Goal: Information Seeking & Learning: Learn about a topic

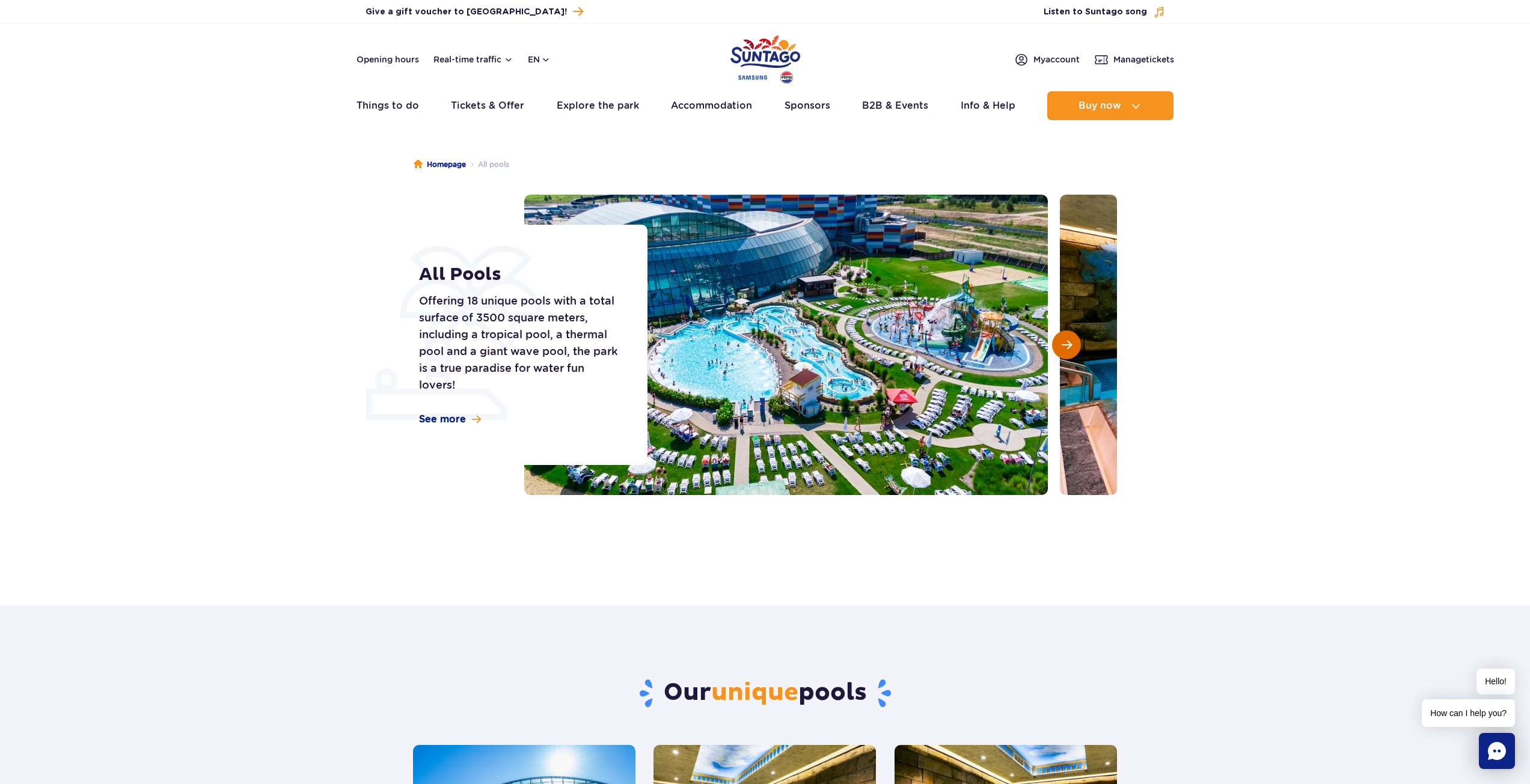
click at [1052, 341] on button "Next slide" at bounding box center [1066, 345] width 29 height 29
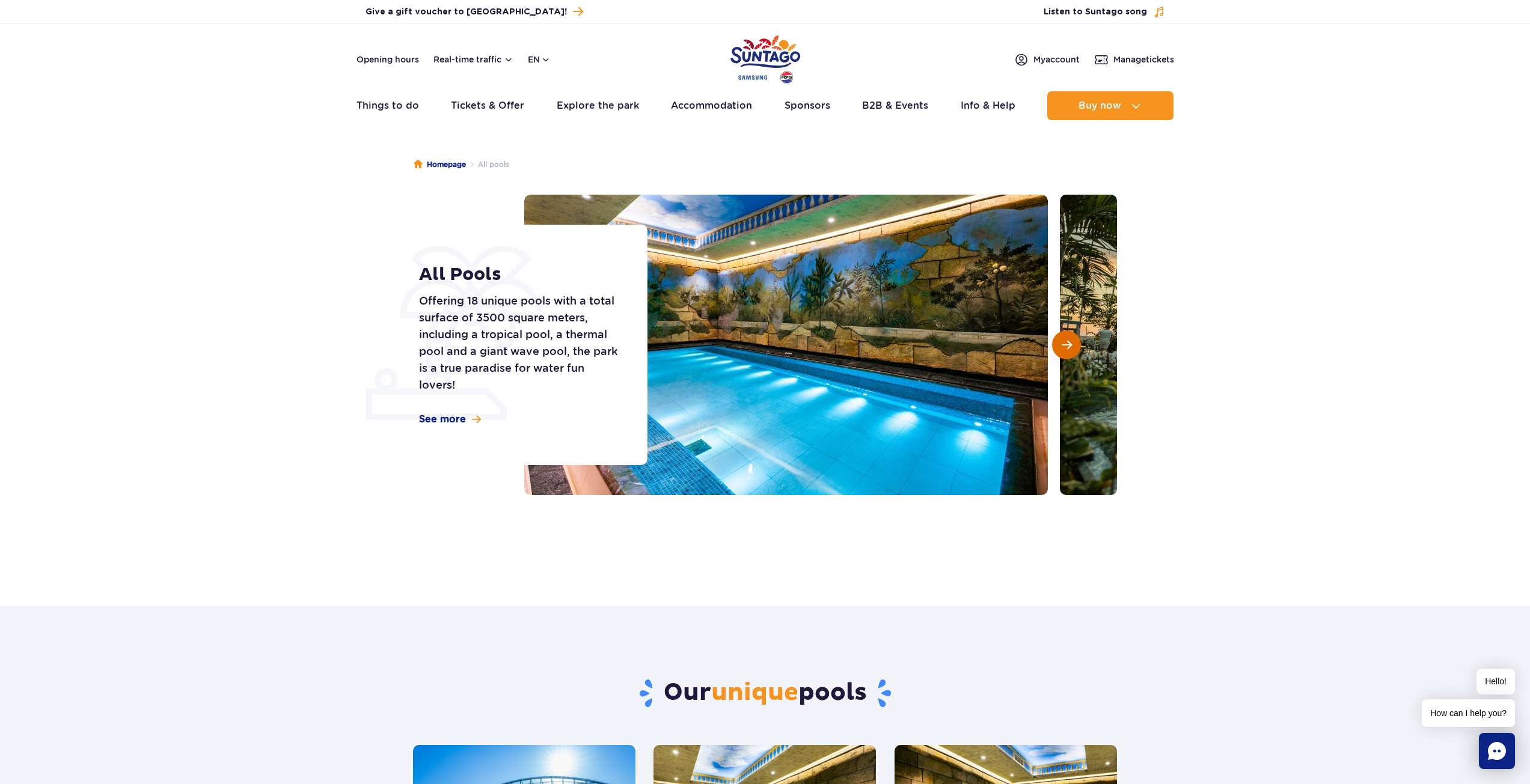
click at [1052, 341] on button "Next slide" at bounding box center [1066, 345] width 29 height 29
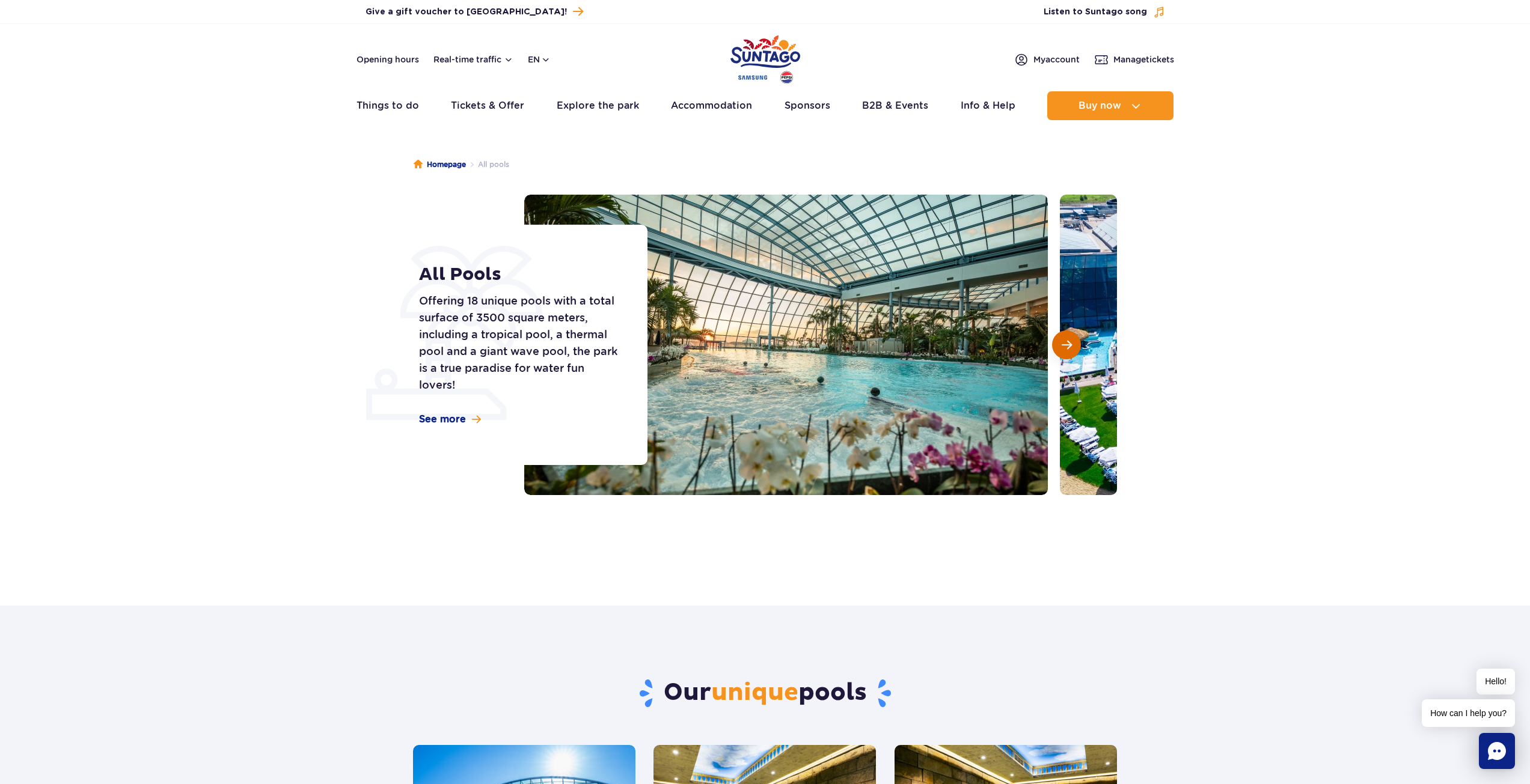
click at [1052, 341] on button "Next slide" at bounding box center [1066, 345] width 29 height 29
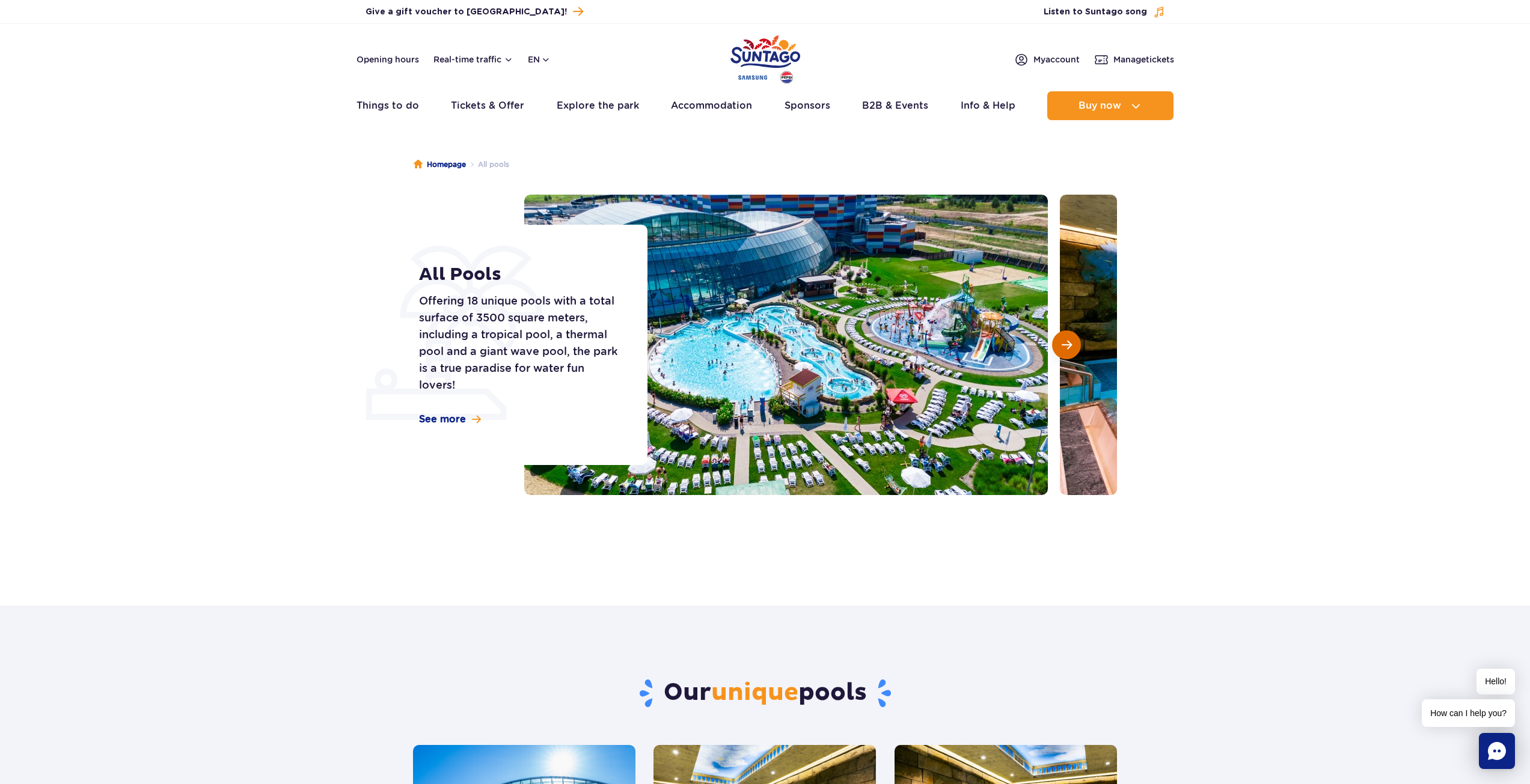
click at [1052, 341] on button "Next slide" at bounding box center [1066, 345] width 29 height 29
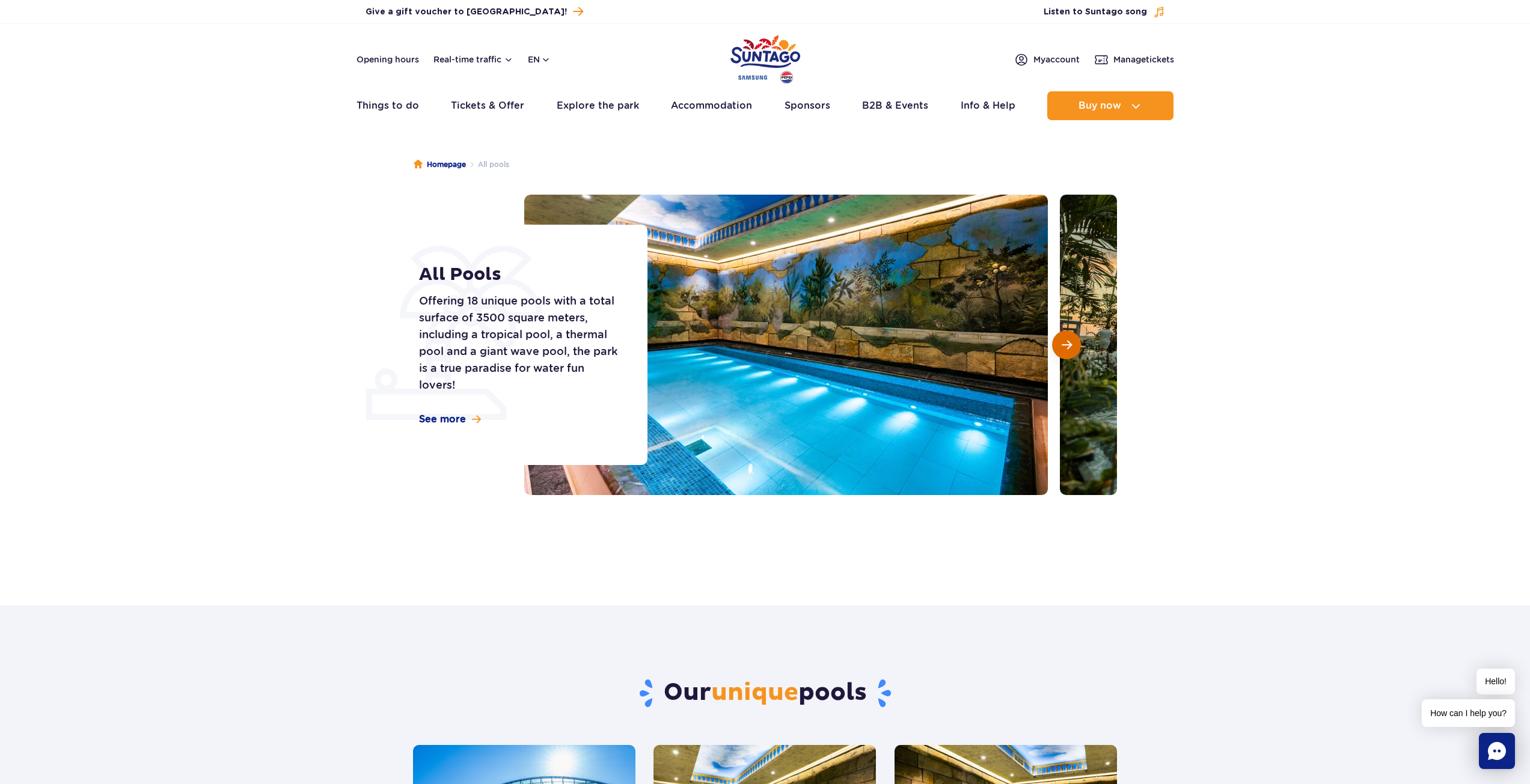
click at [1052, 341] on button "Next slide" at bounding box center [1066, 345] width 29 height 29
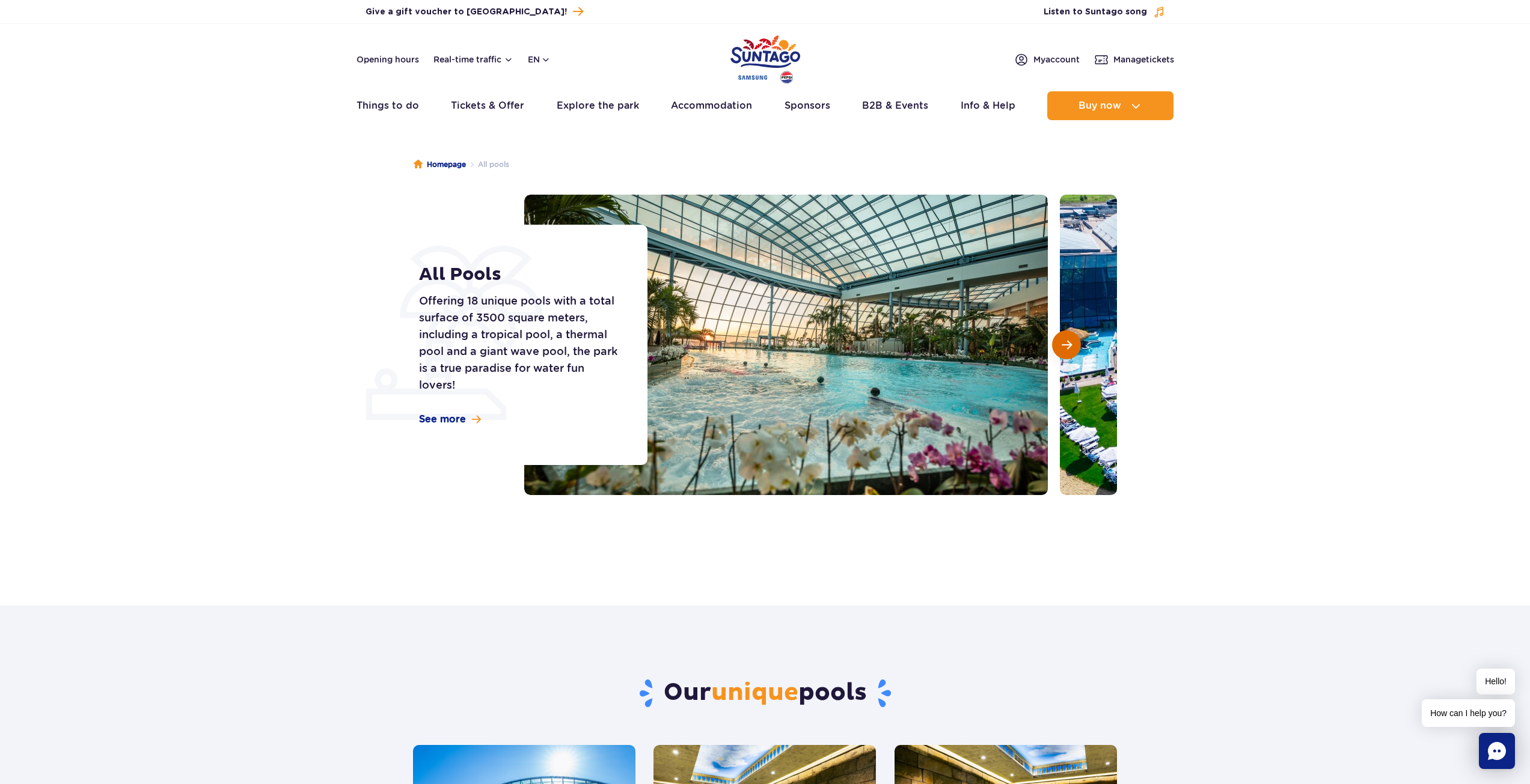
click at [1052, 341] on button "Next slide" at bounding box center [1066, 345] width 29 height 29
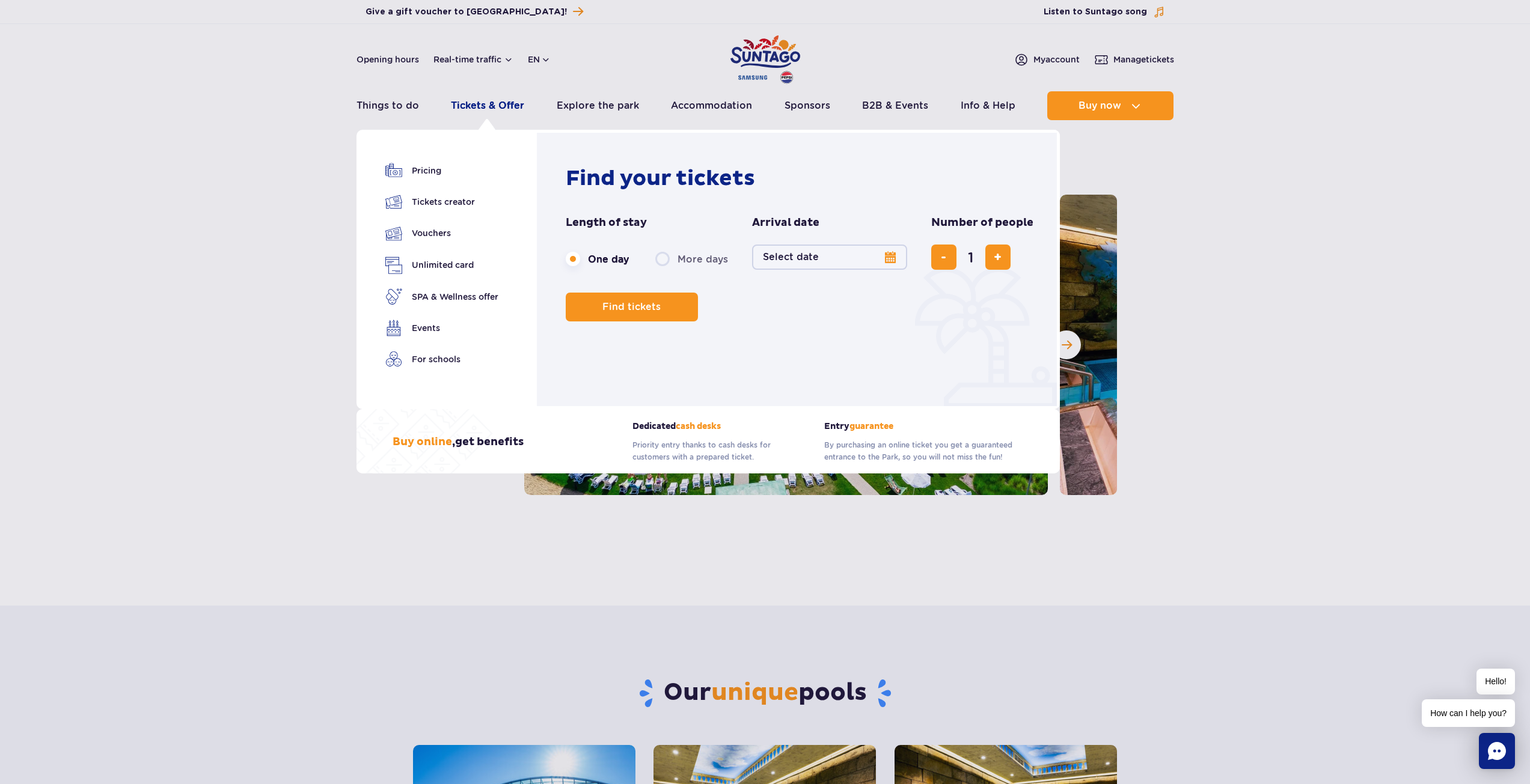
click at [492, 104] on link "Tickets & Offer" at bounding box center [488, 106] width 73 height 29
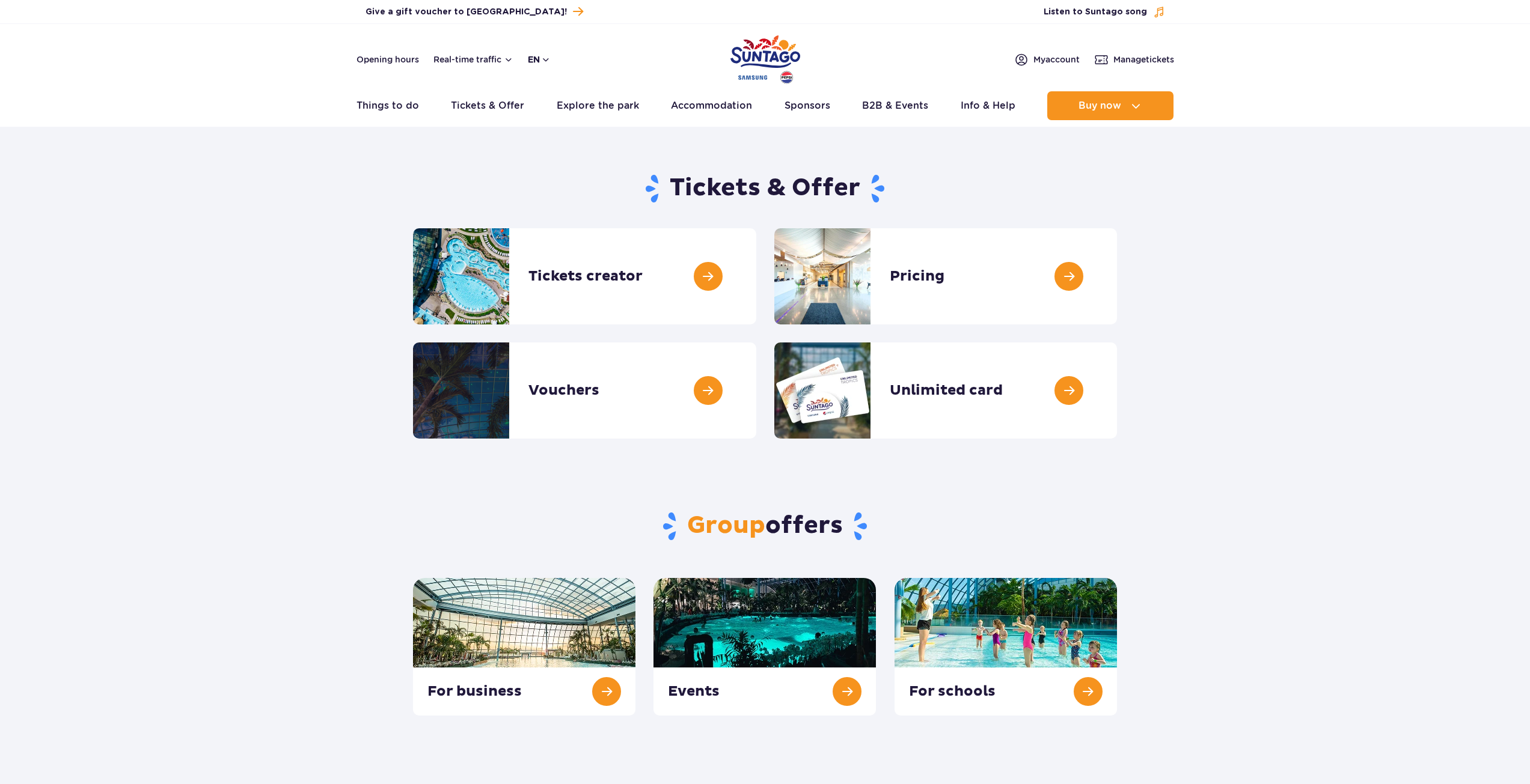
click at [536, 56] on button "en" at bounding box center [539, 60] width 23 height 12
click at [573, 52] on div "Opening hours Real-time traffic en PL EN UA My account Manage tickets" at bounding box center [765, 60] width 818 height 14
click at [1117, 270] on link at bounding box center [1117, 276] width 0 height 96
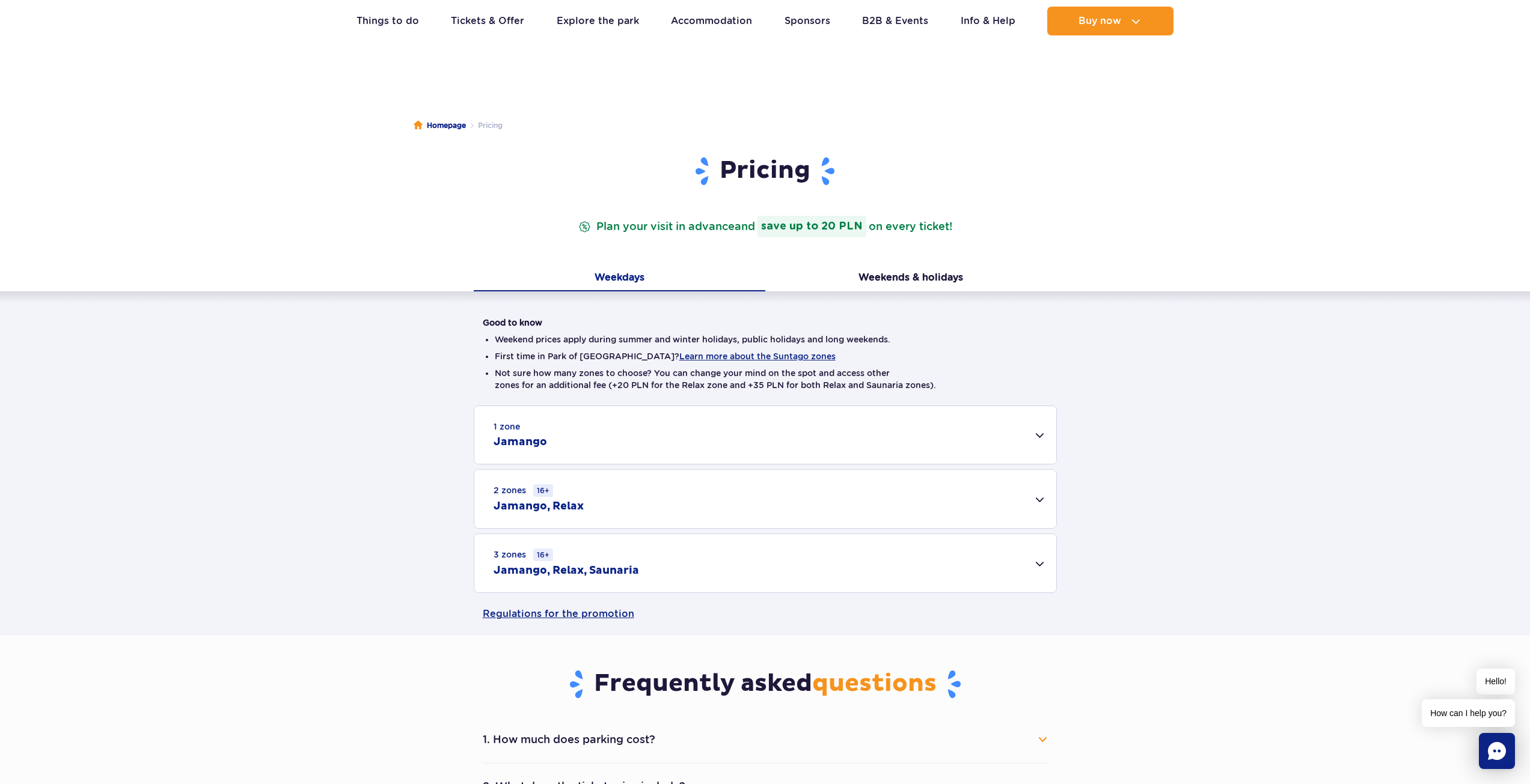
scroll to position [60, 0]
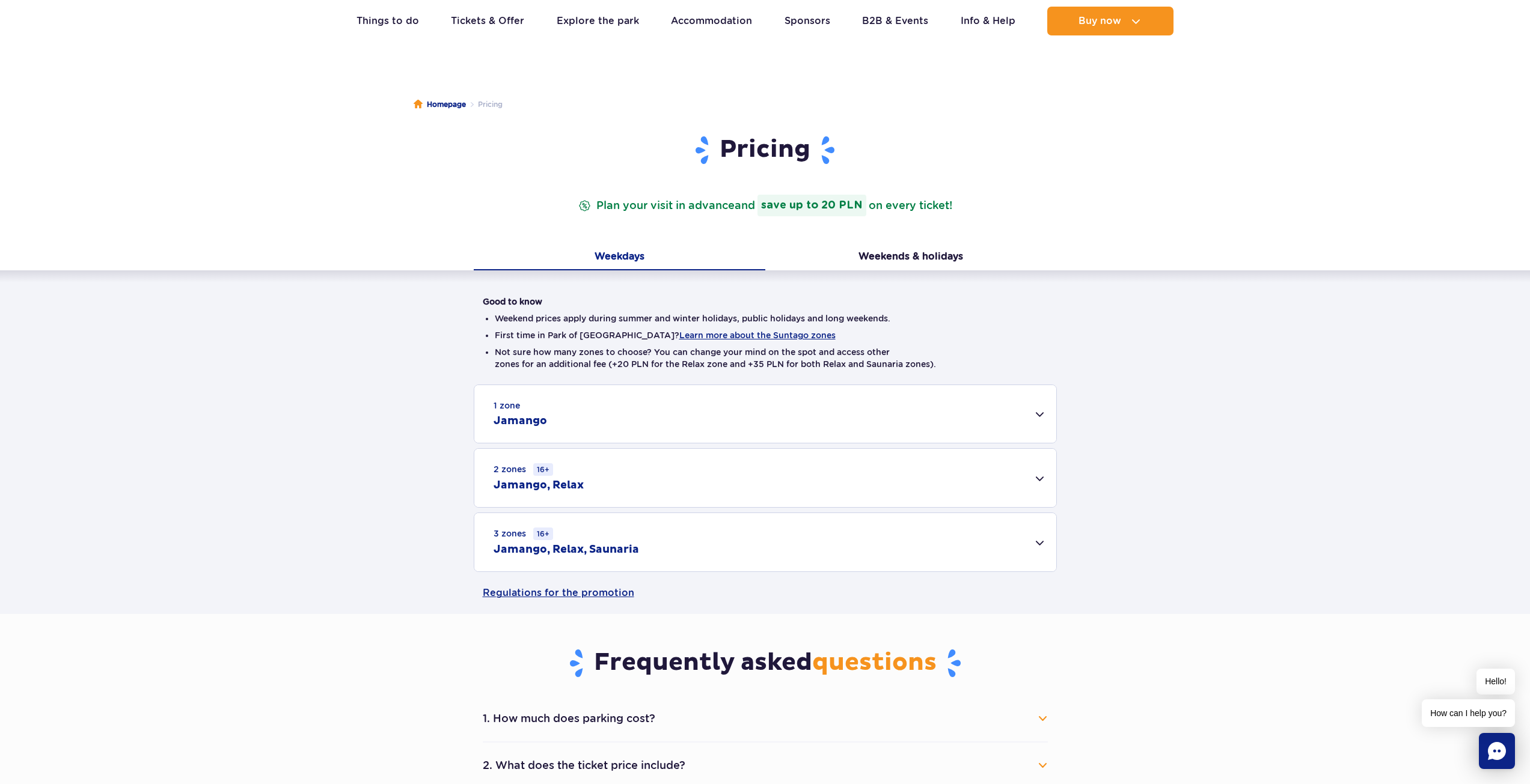
click at [1025, 541] on div "3 zones 16+ Jamango, Relax, Saunaria" at bounding box center [765, 542] width 582 height 58
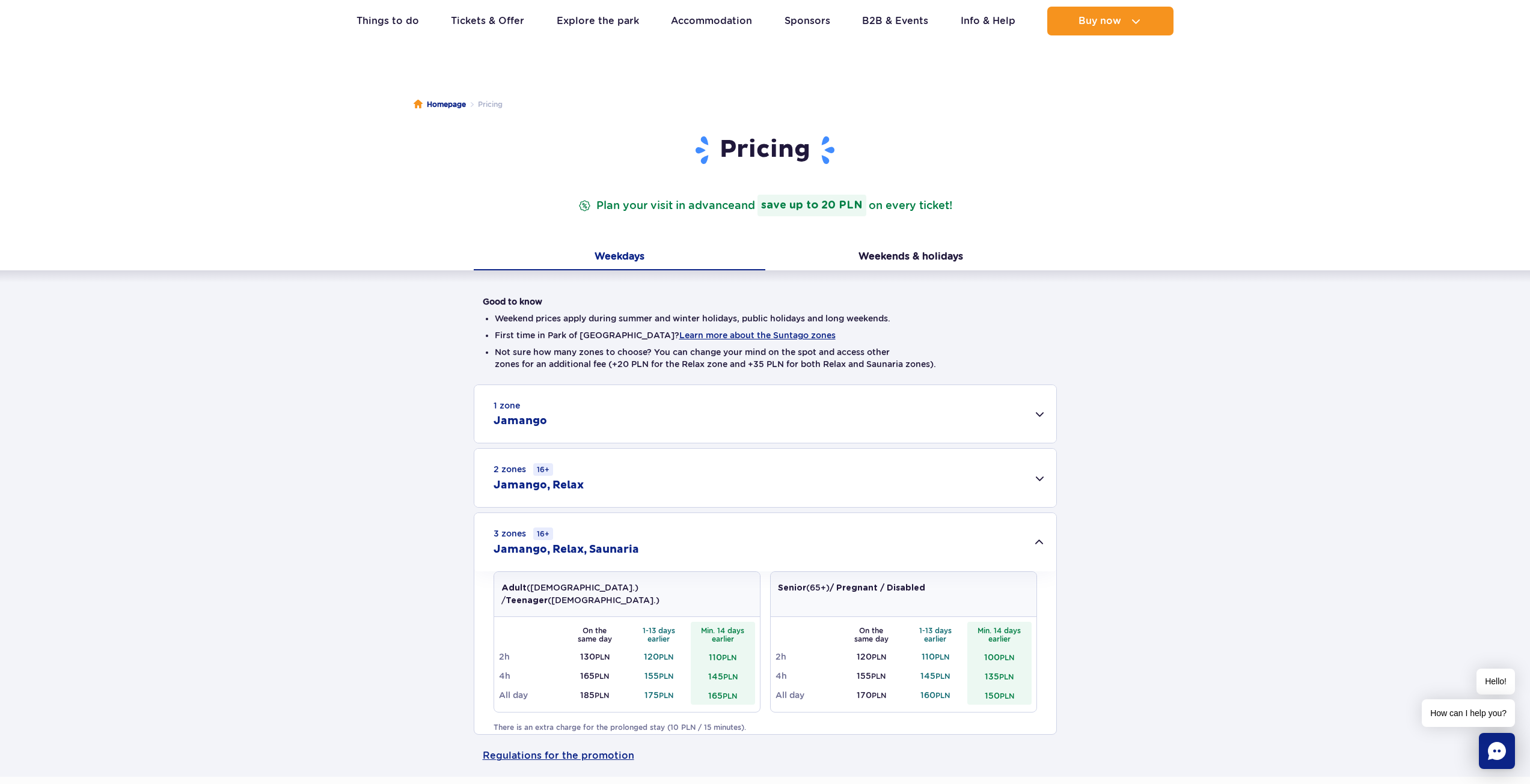
scroll to position [120, 0]
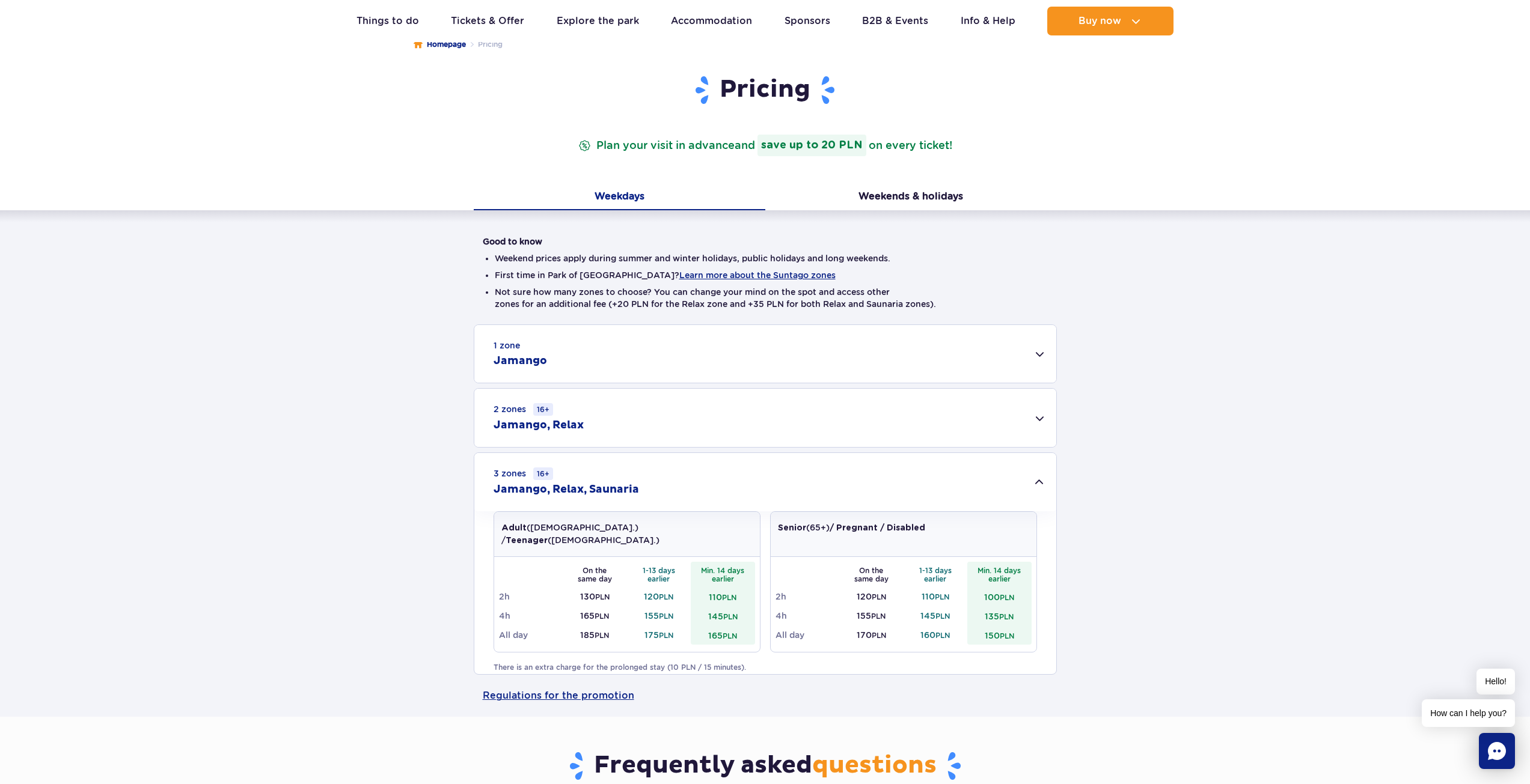
click at [1060, 342] on div "1 zone Jamango Adult (18 – 65 y.o.) / Teenager (16 – 18 y.o.) On the same day 1…" at bounding box center [765, 499] width 1530 height 350
click at [1049, 347] on div "1 zone Jamango" at bounding box center [765, 354] width 582 height 58
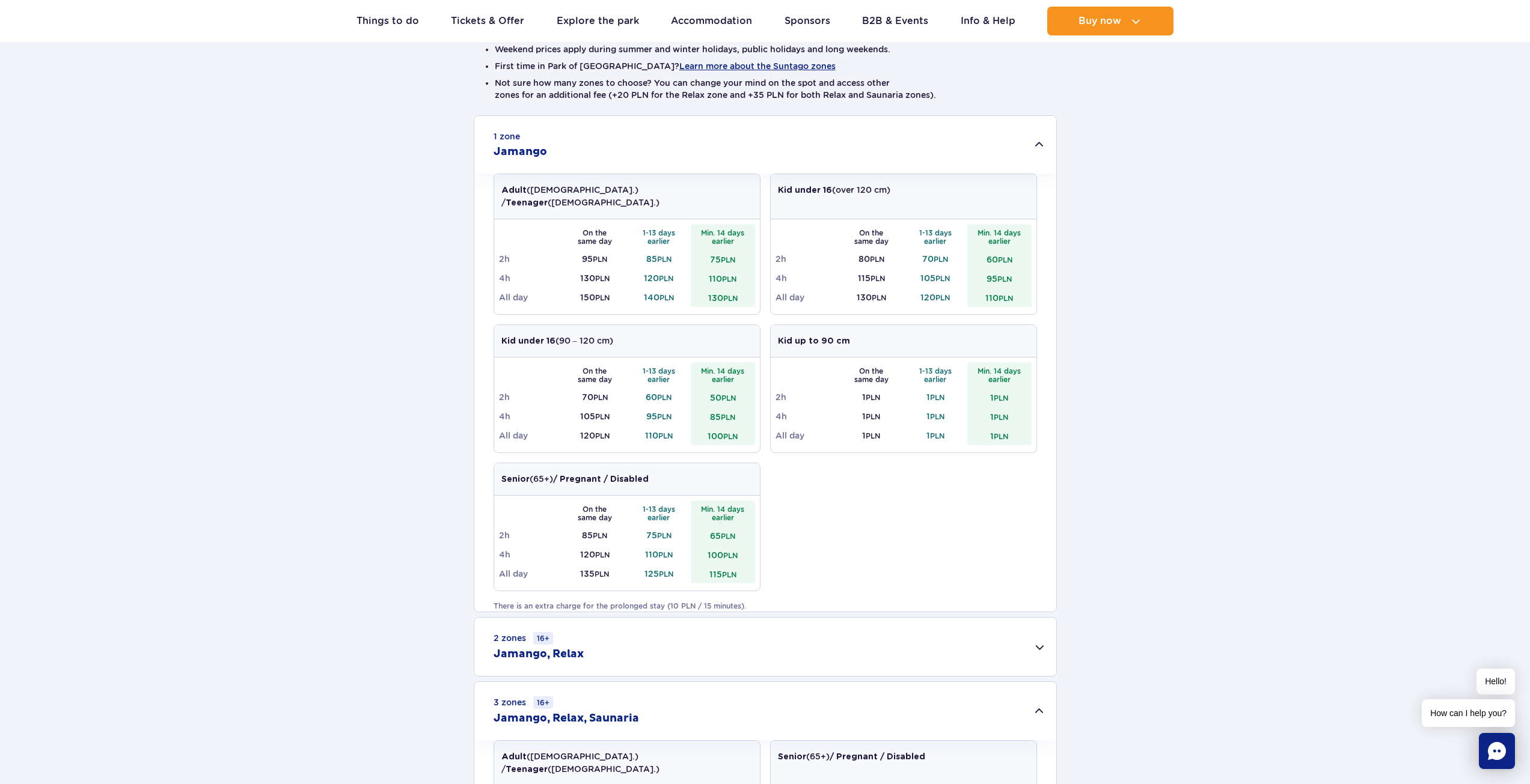
scroll to position [361, 0]
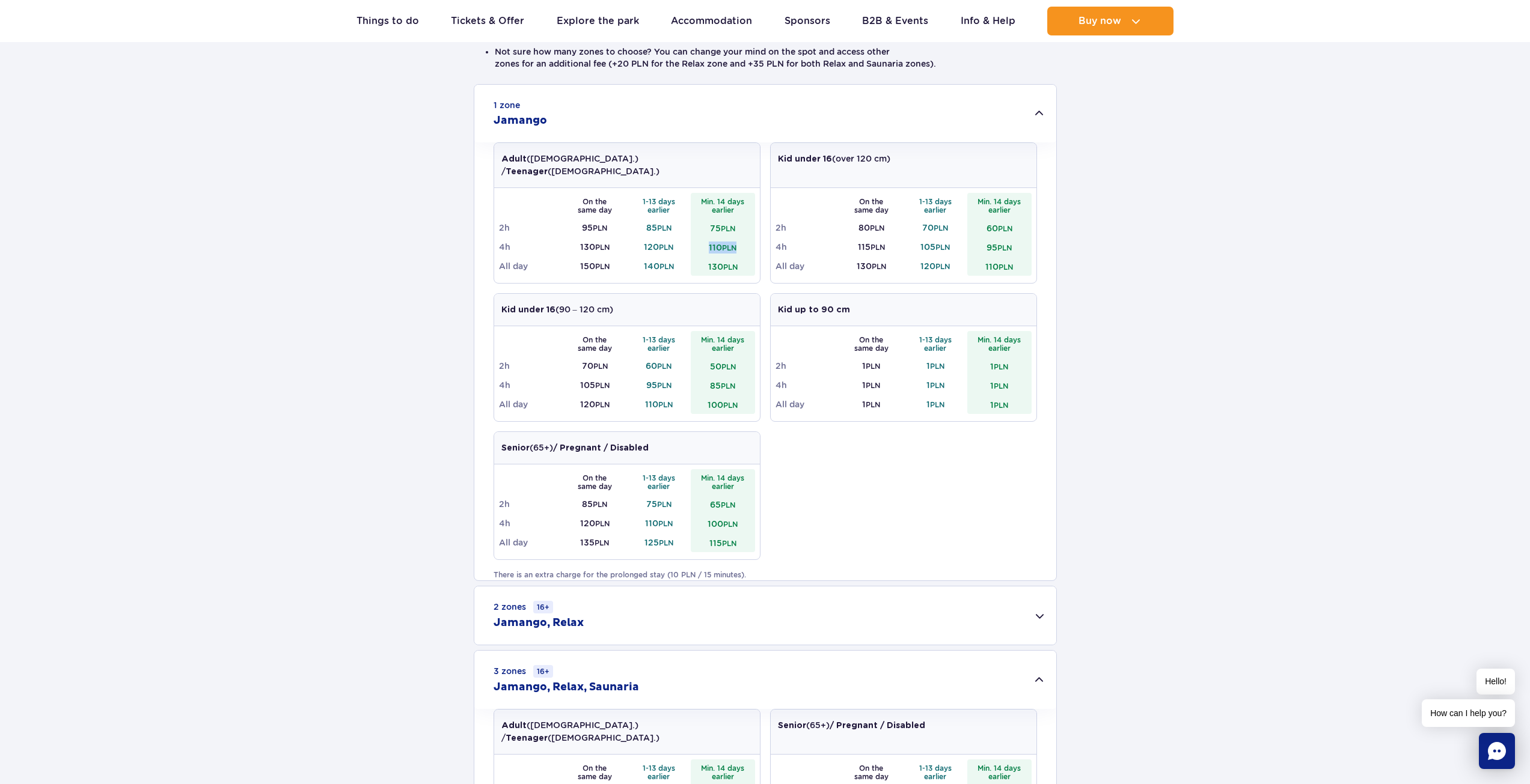
drag, startPoint x: 738, startPoint y: 234, endPoint x: 690, endPoint y: 240, distance: 48.4
click at [690, 240] on tr "4h 130 PLN 120 PLN 110 PLN" at bounding box center [627, 247] width 256 height 19
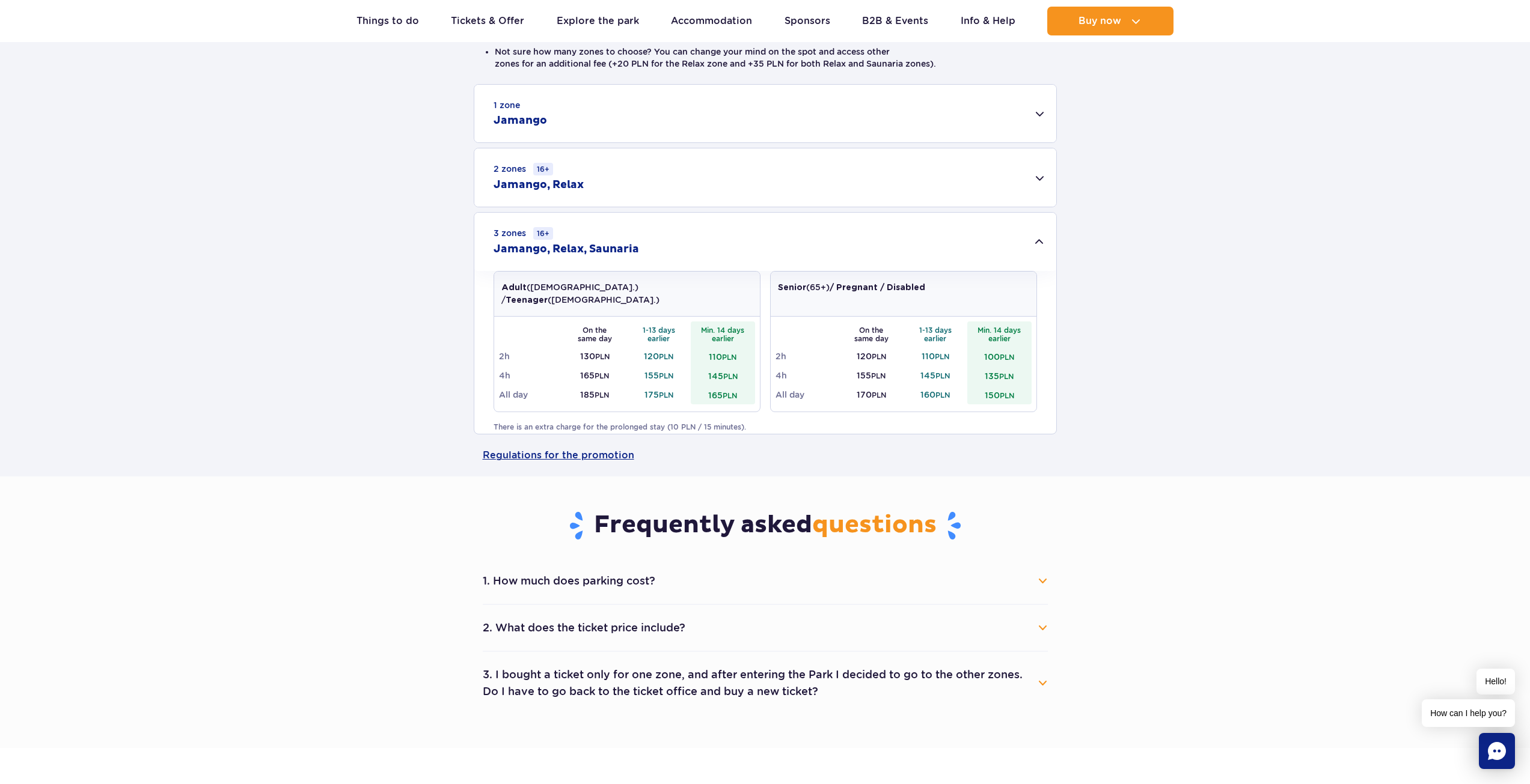
click at [1026, 104] on div "1 zone Jamango" at bounding box center [765, 113] width 582 height 58
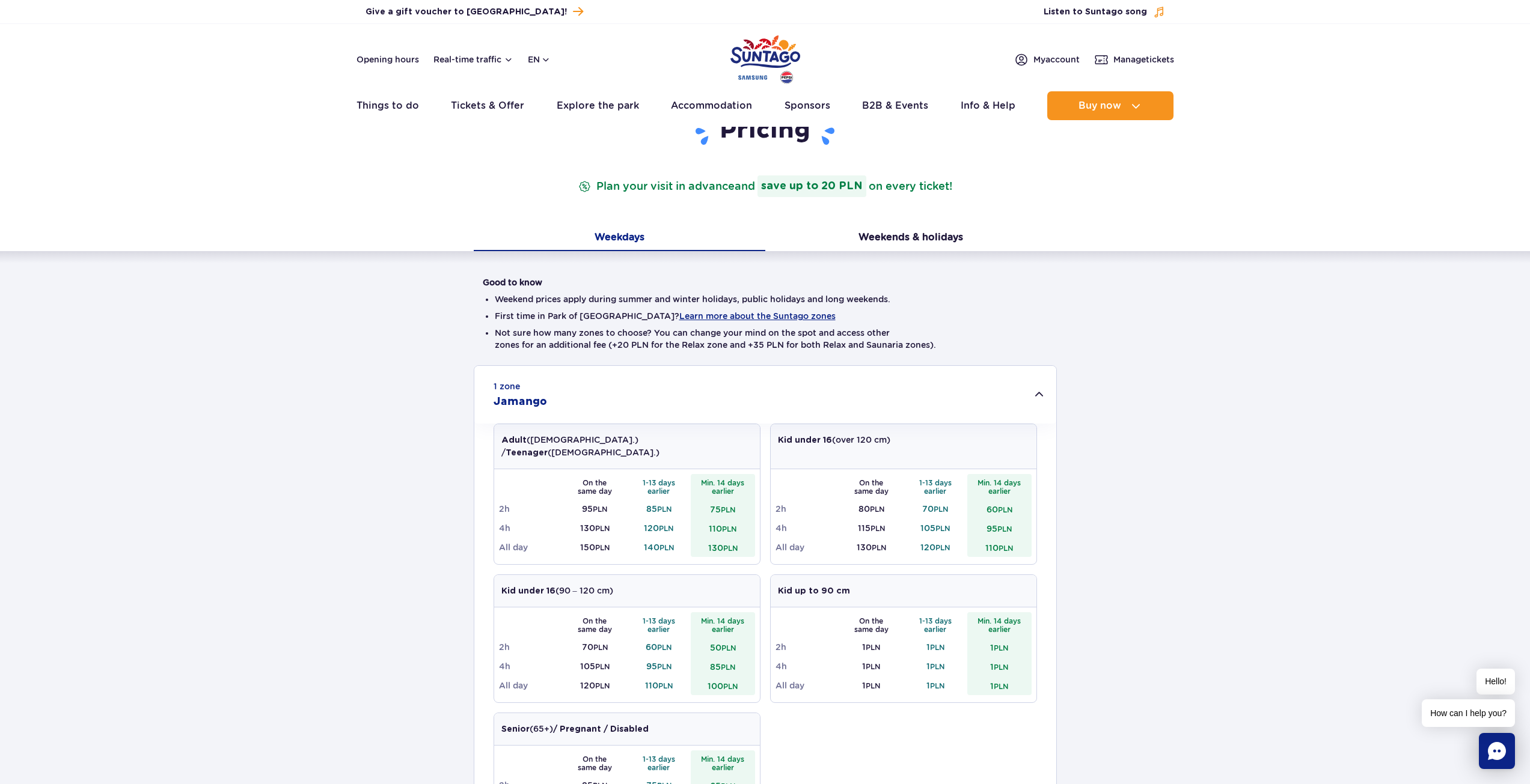
scroll to position [0, 0]
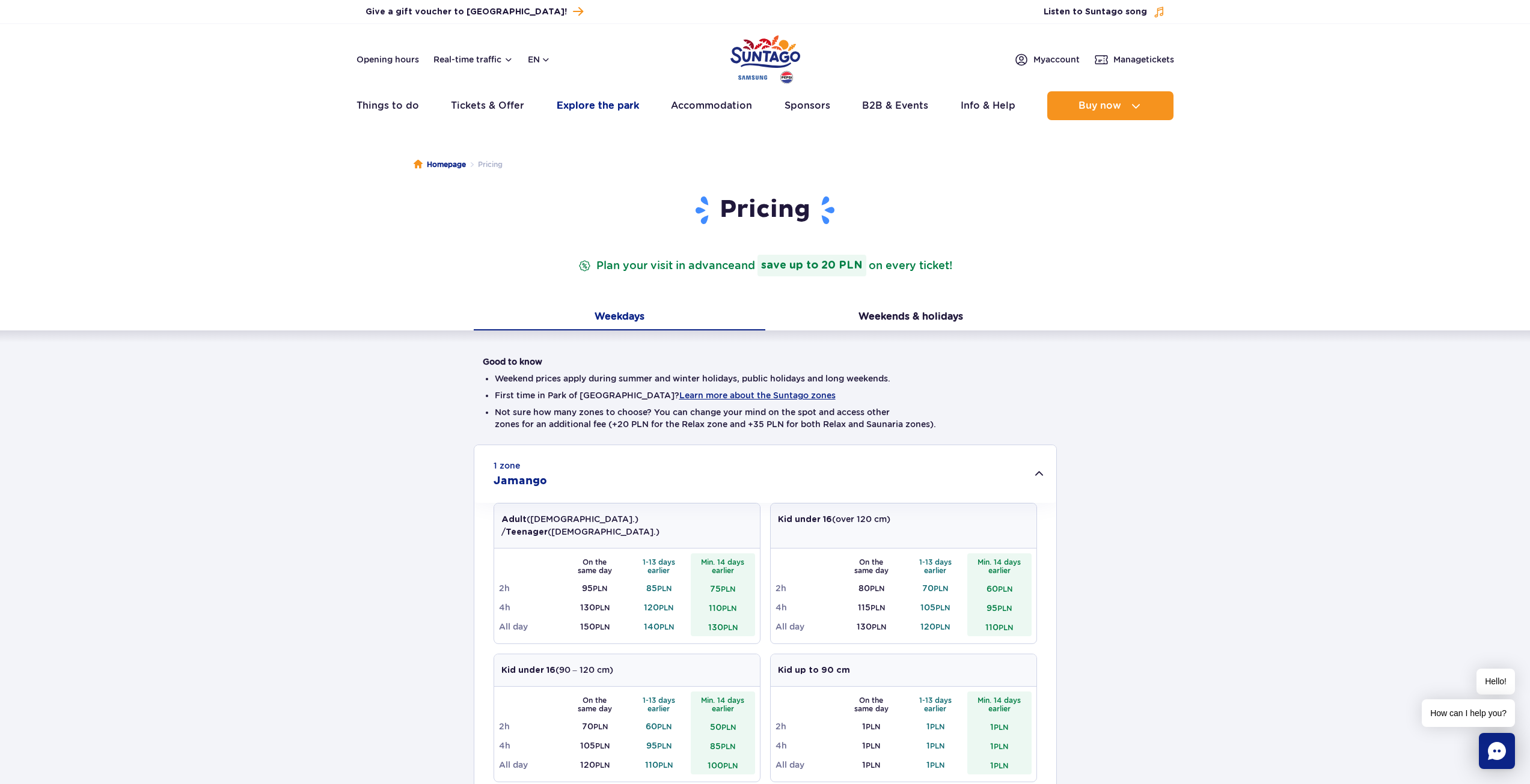
click at [583, 107] on link "Explore the park" at bounding box center [598, 106] width 82 height 29
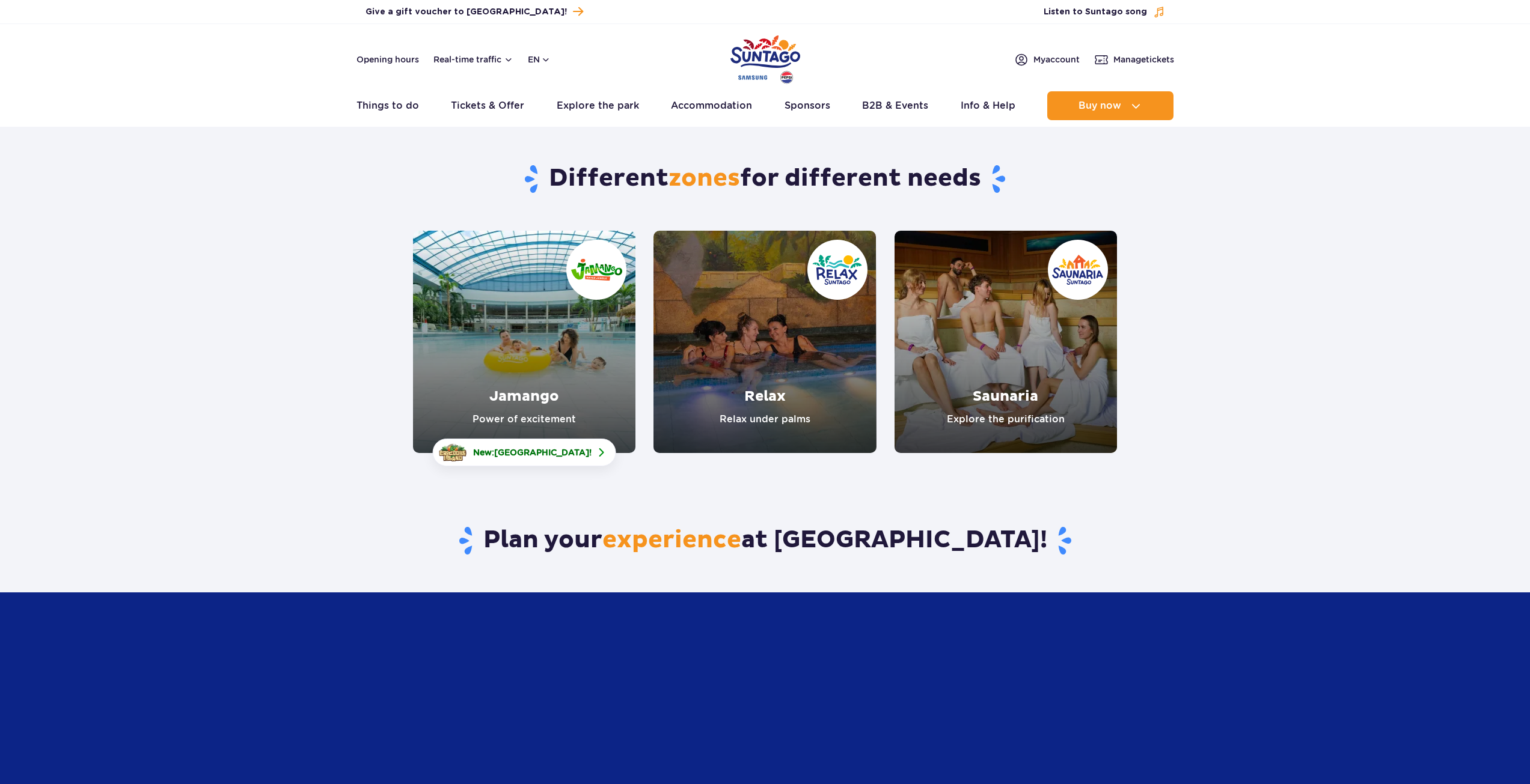
click at [506, 332] on link "Jamango" at bounding box center [524, 342] width 223 height 223
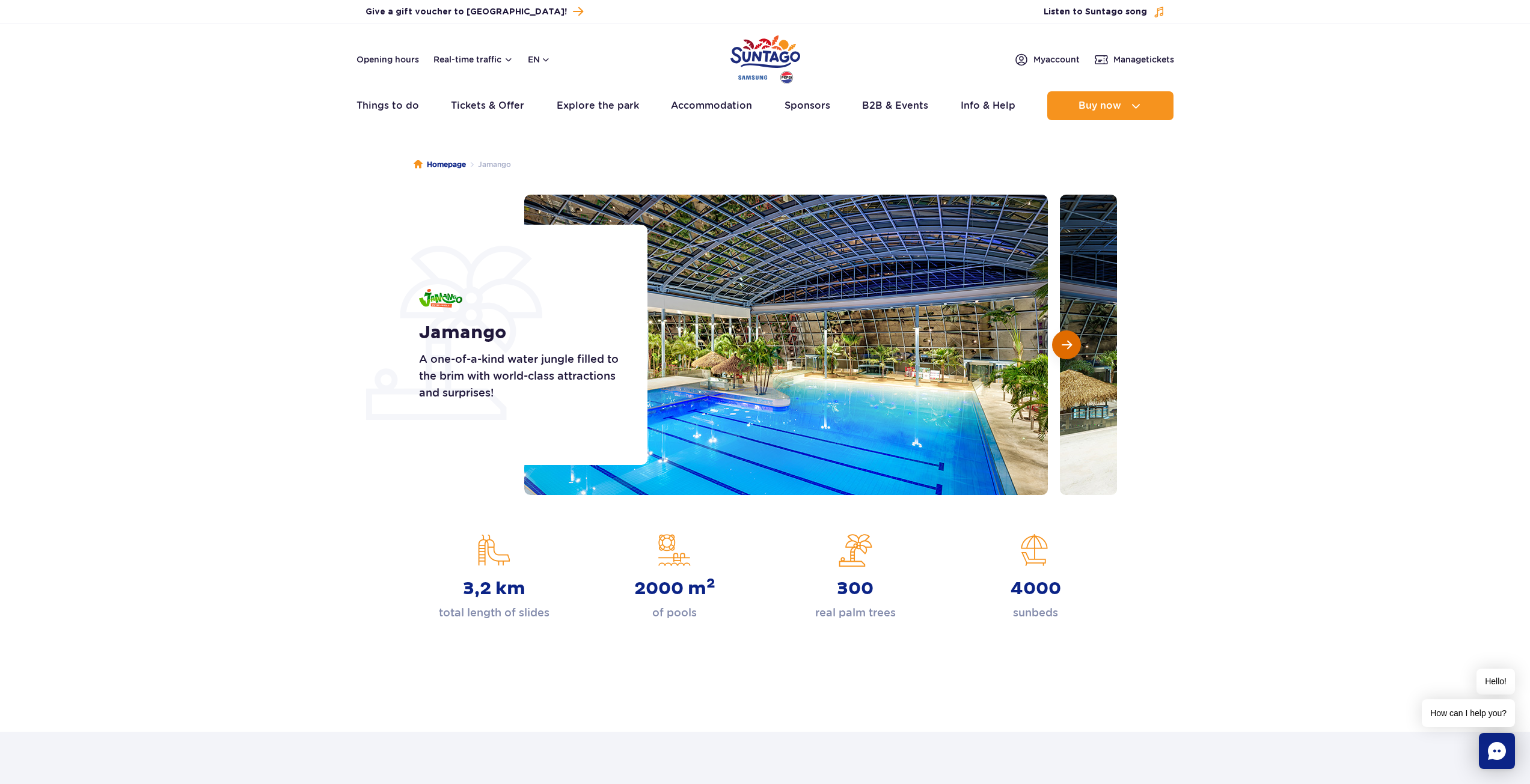
click at [1080, 339] on button "Next slide" at bounding box center [1066, 345] width 29 height 29
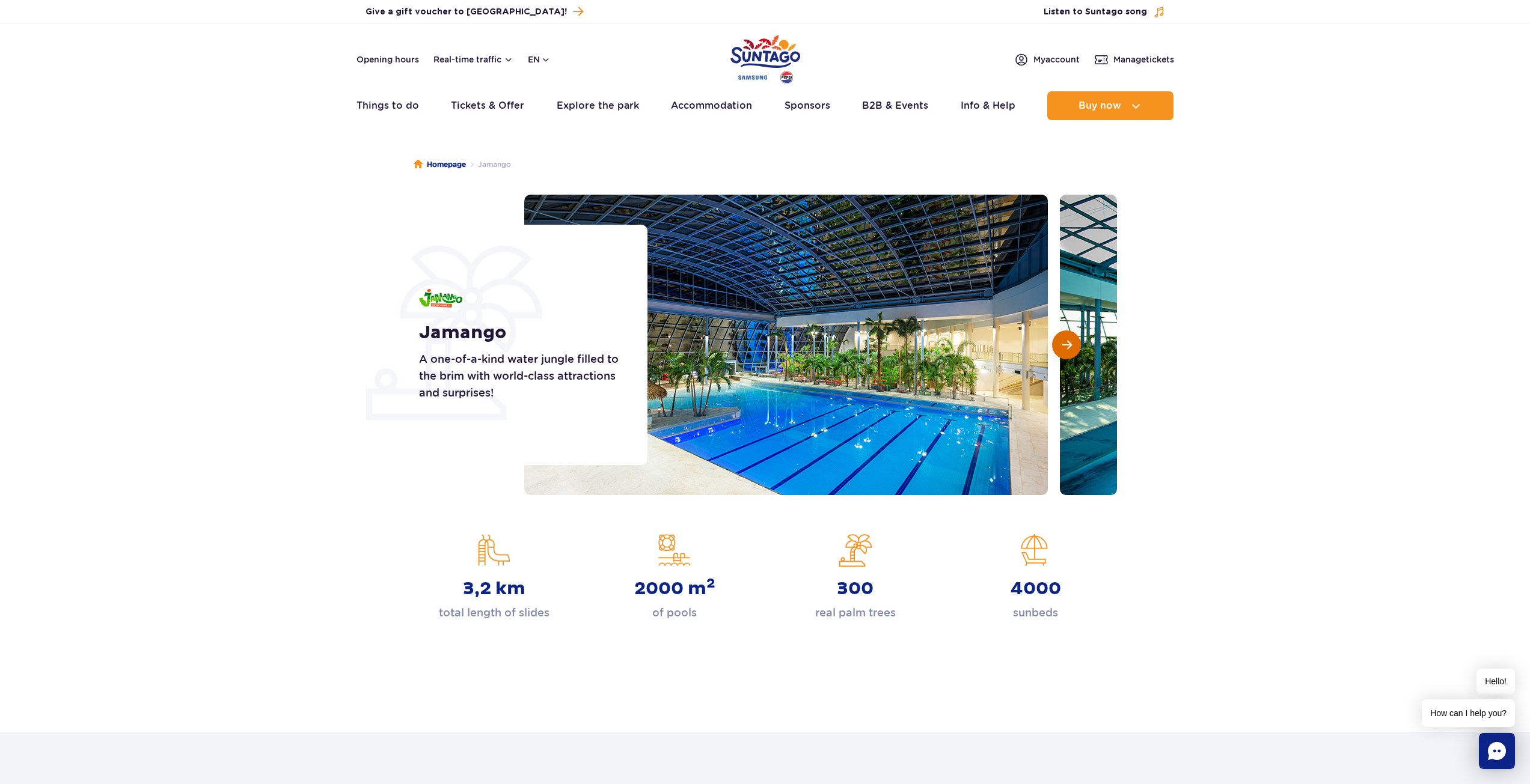
click at [1080, 339] on button "Next slide" at bounding box center [1066, 345] width 29 height 29
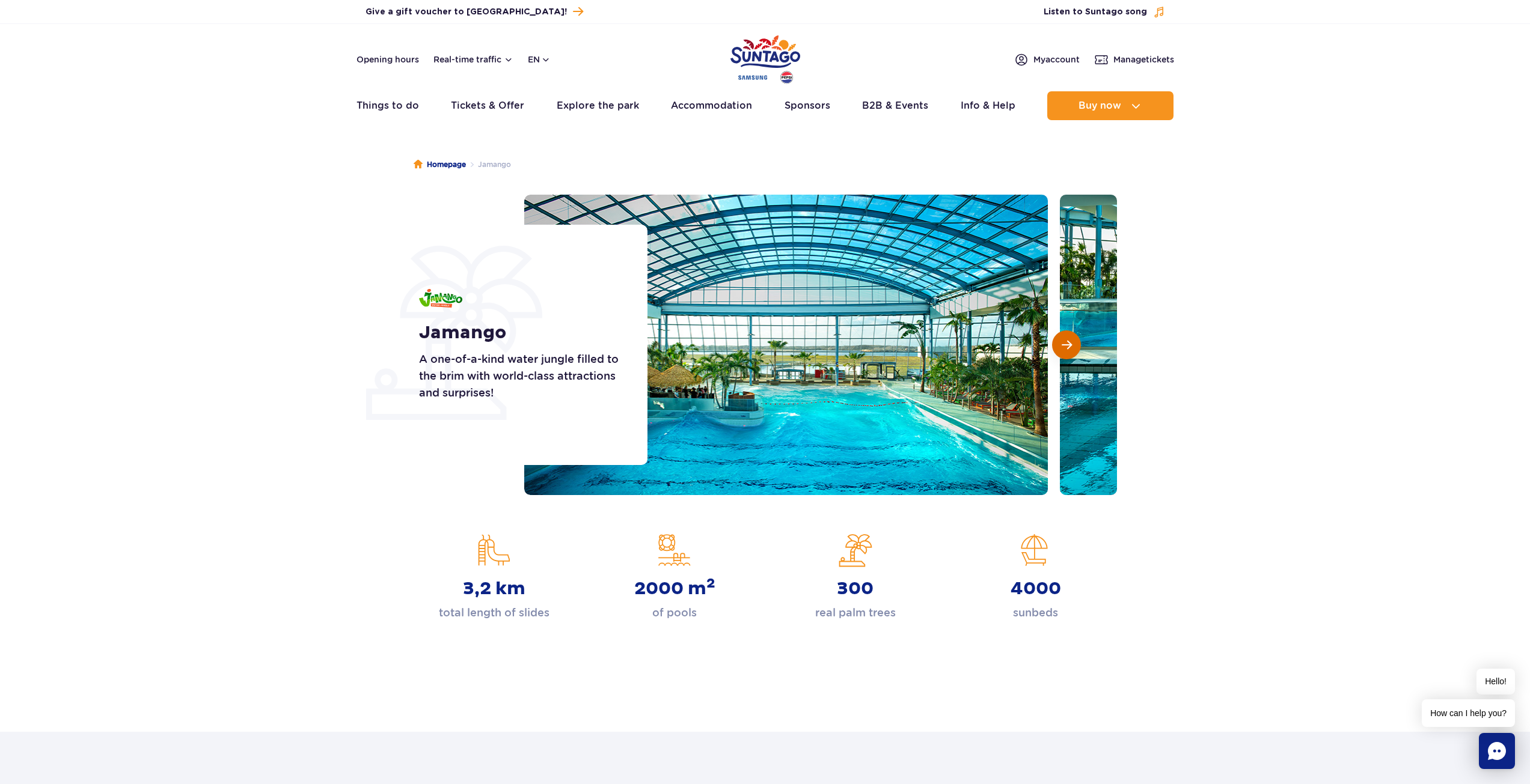
click at [1080, 339] on button "Next slide" at bounding box center [1066, 345] width 29 height 29
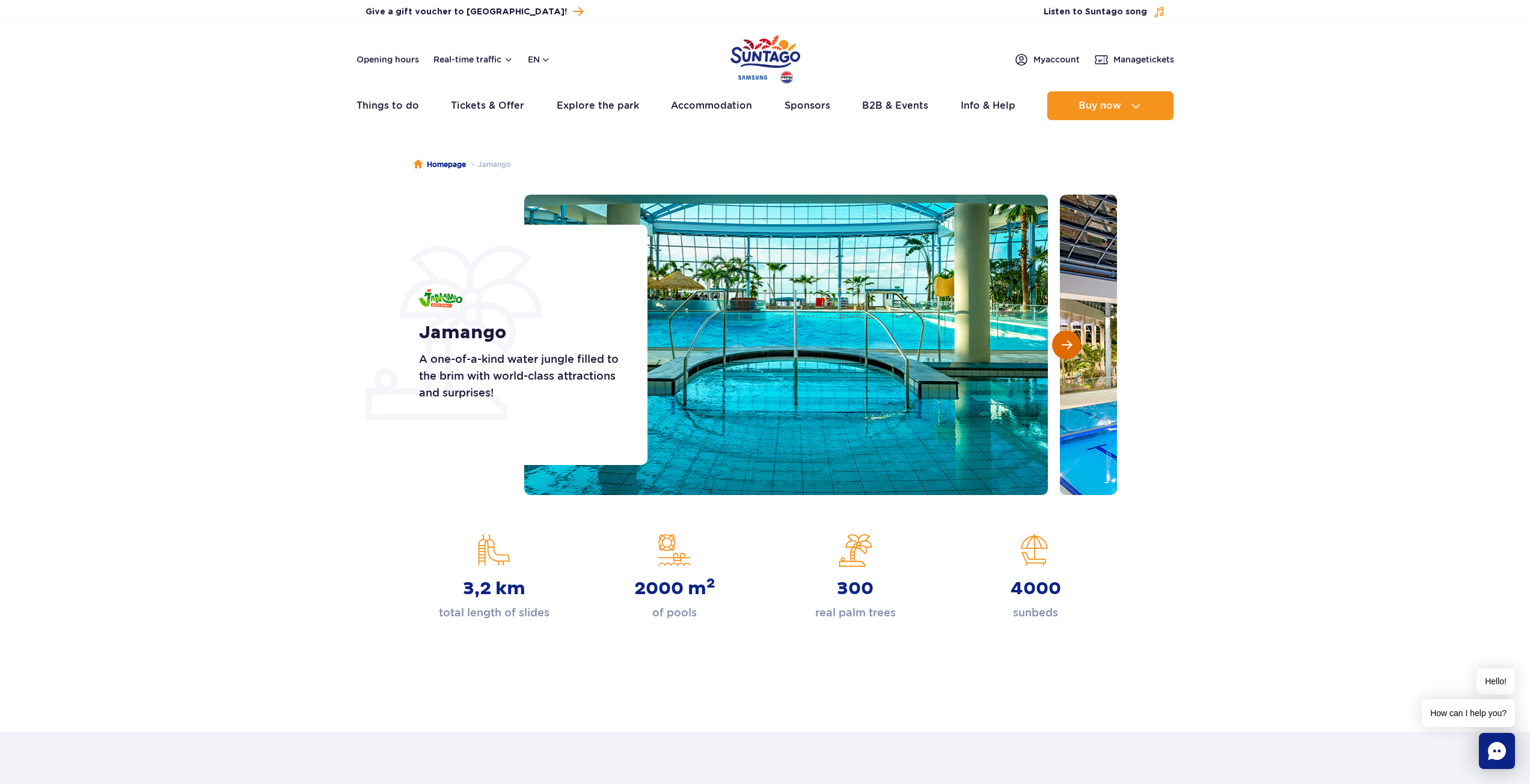
click at [1080, 339] on button "Next slide" at bounding box center [1066, 345] width 29 height 29
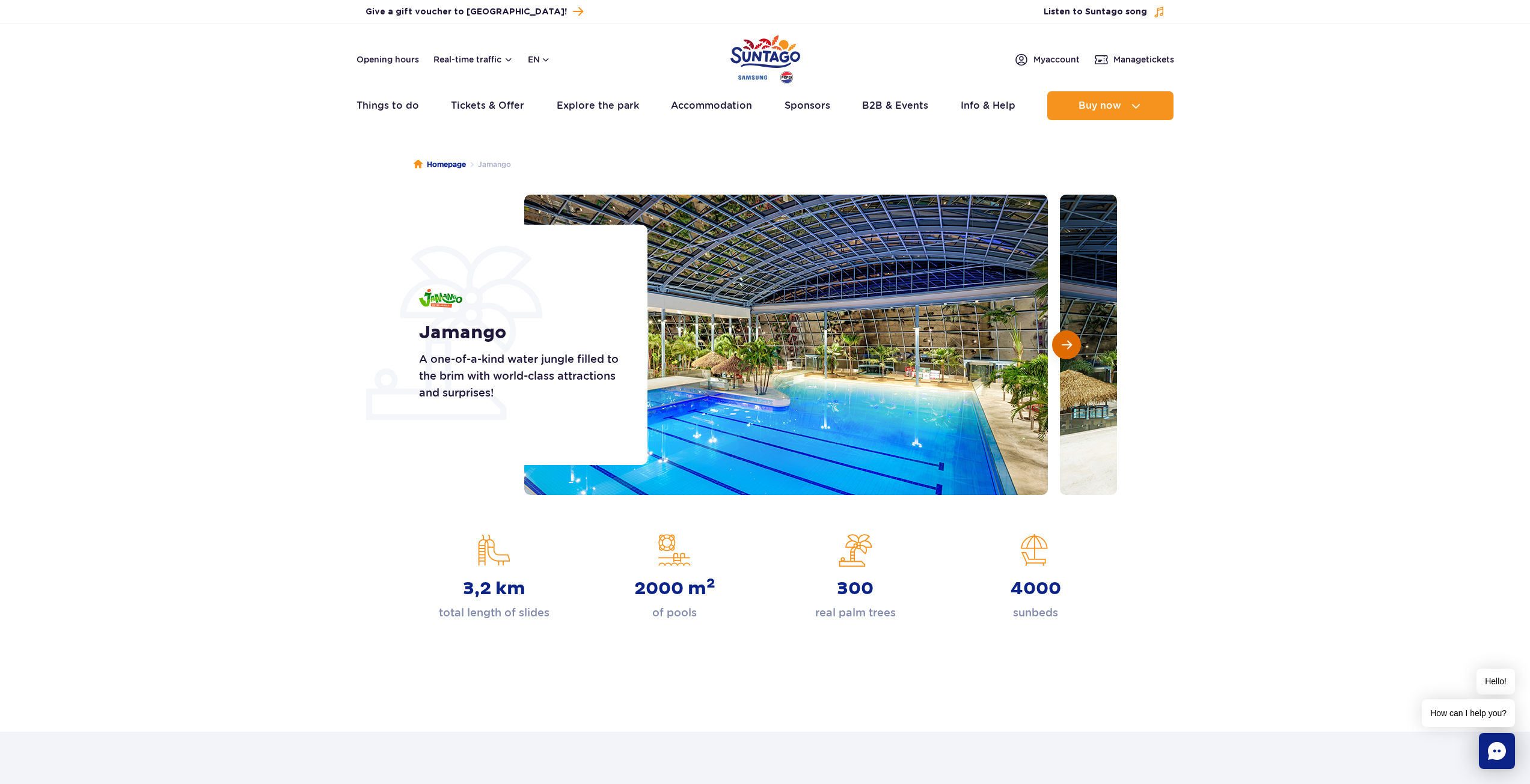
click at [1078, 338] on button "Next slide" at bounding box center [1066, 345] width 29 height 29
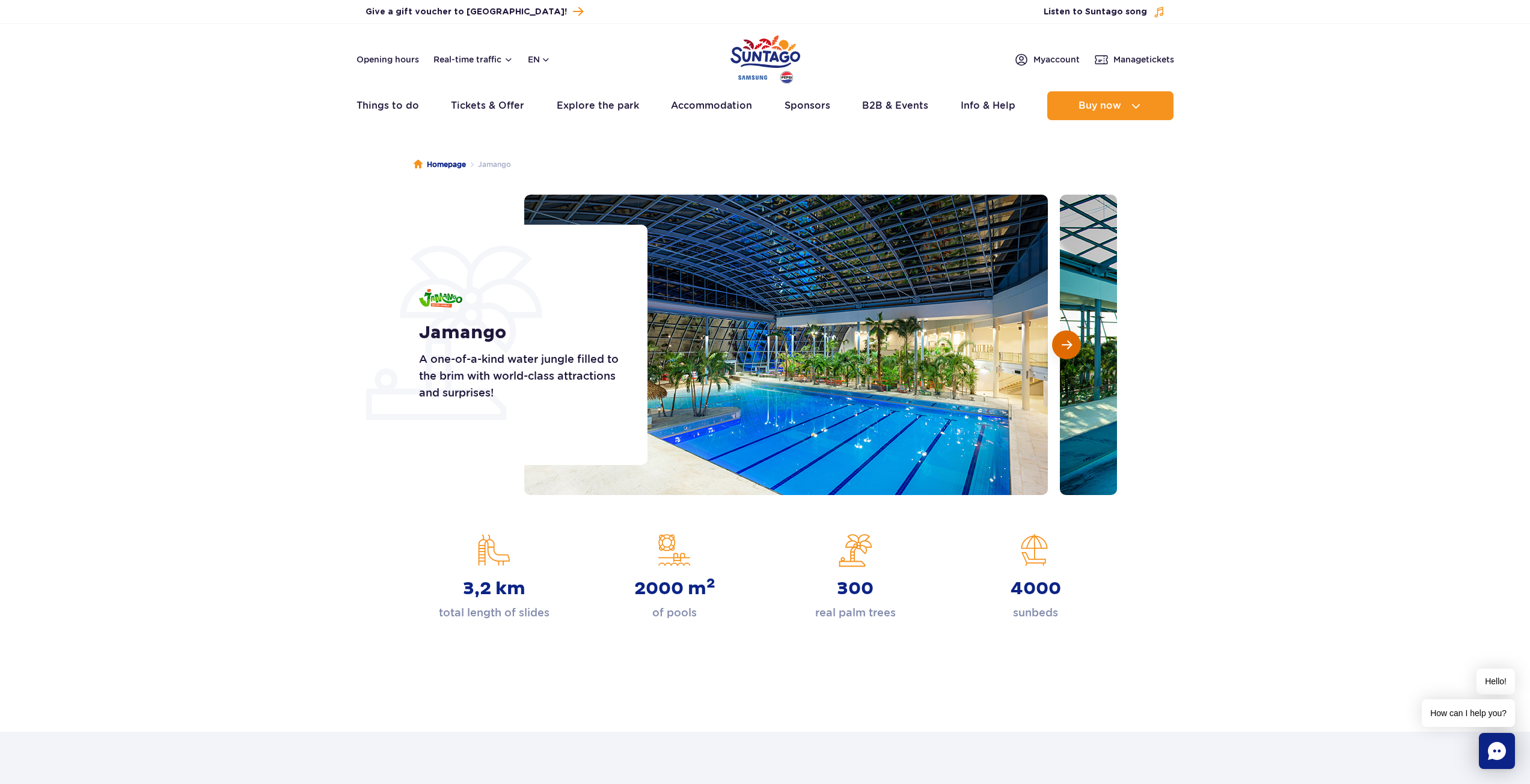
click at [1076, 334] on button "Next slide" at bounding box center [1066, 345] width 29 height 29
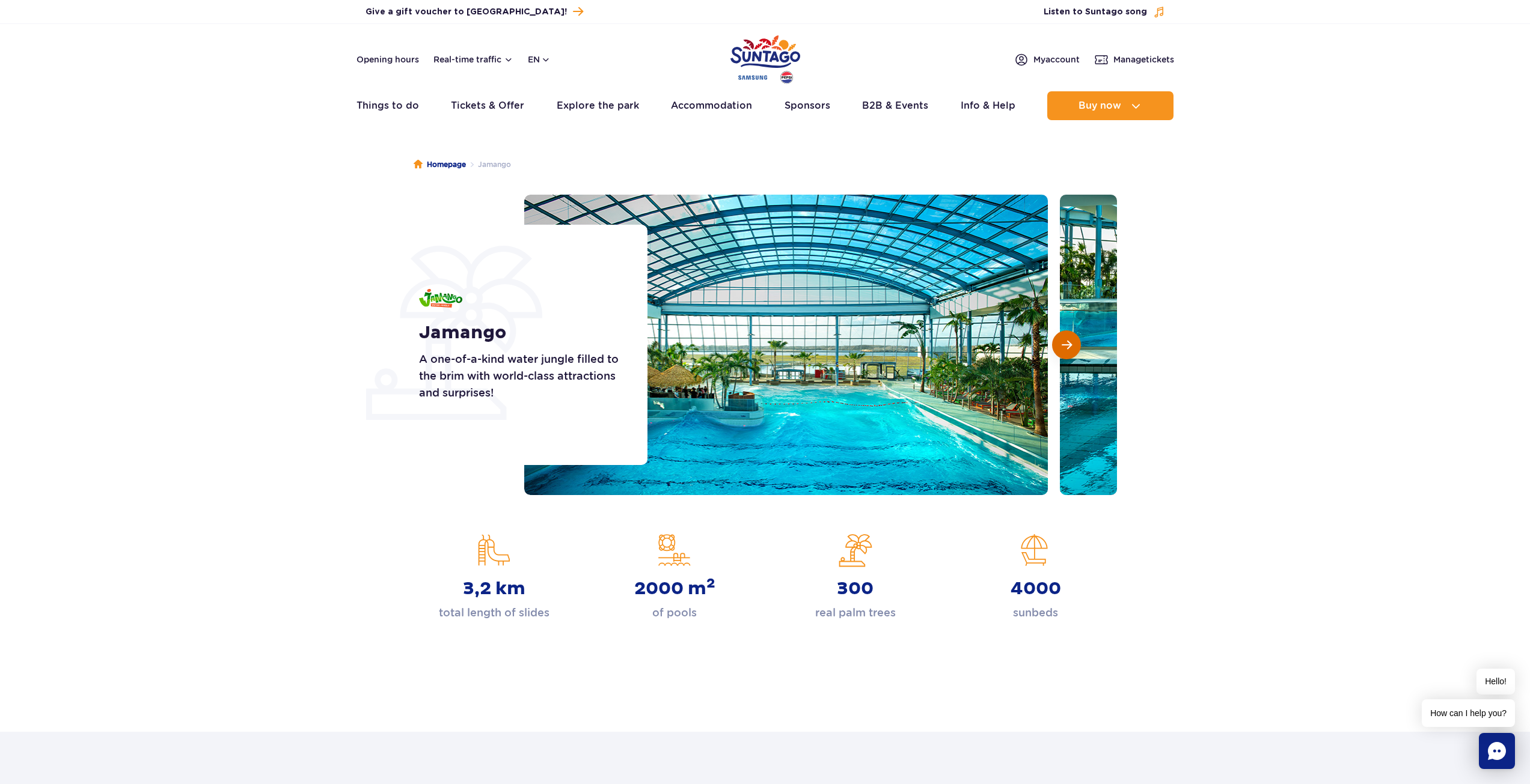
click at [1076, 334] on button "Next slide" at bounding box center [1066, 345] width 29 height 29
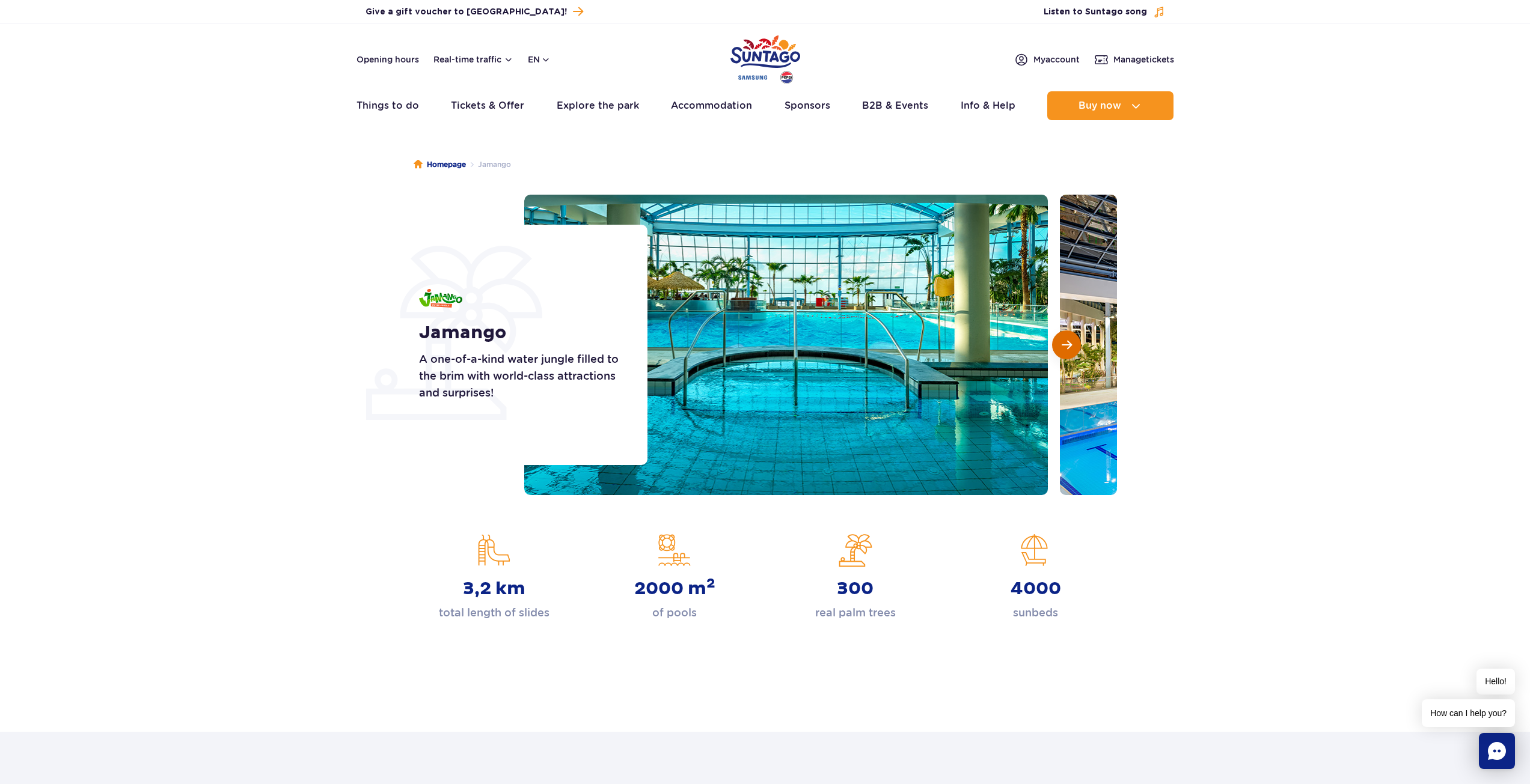
drag, startPoint x: 1076, startPoint y: 334, endPoint x: 981, endPoint y: 321, distance: 95.9
click at [1076, 334] on button "Next slide" at bounding box center [1066, 345] width 29 height 29
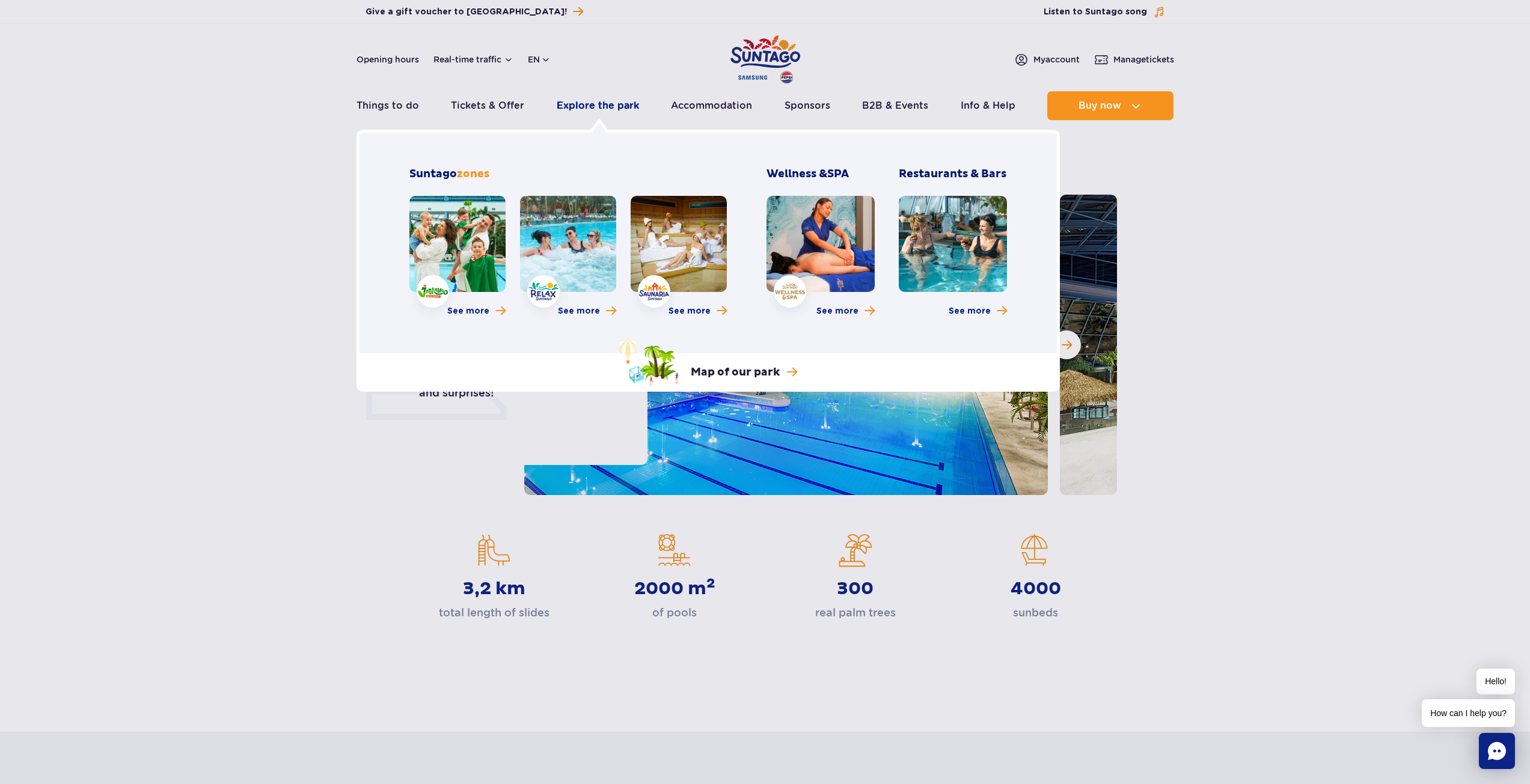
click at [585, 105] on link "Explore the park" at bounding box center [598, 106] width 82 height 29
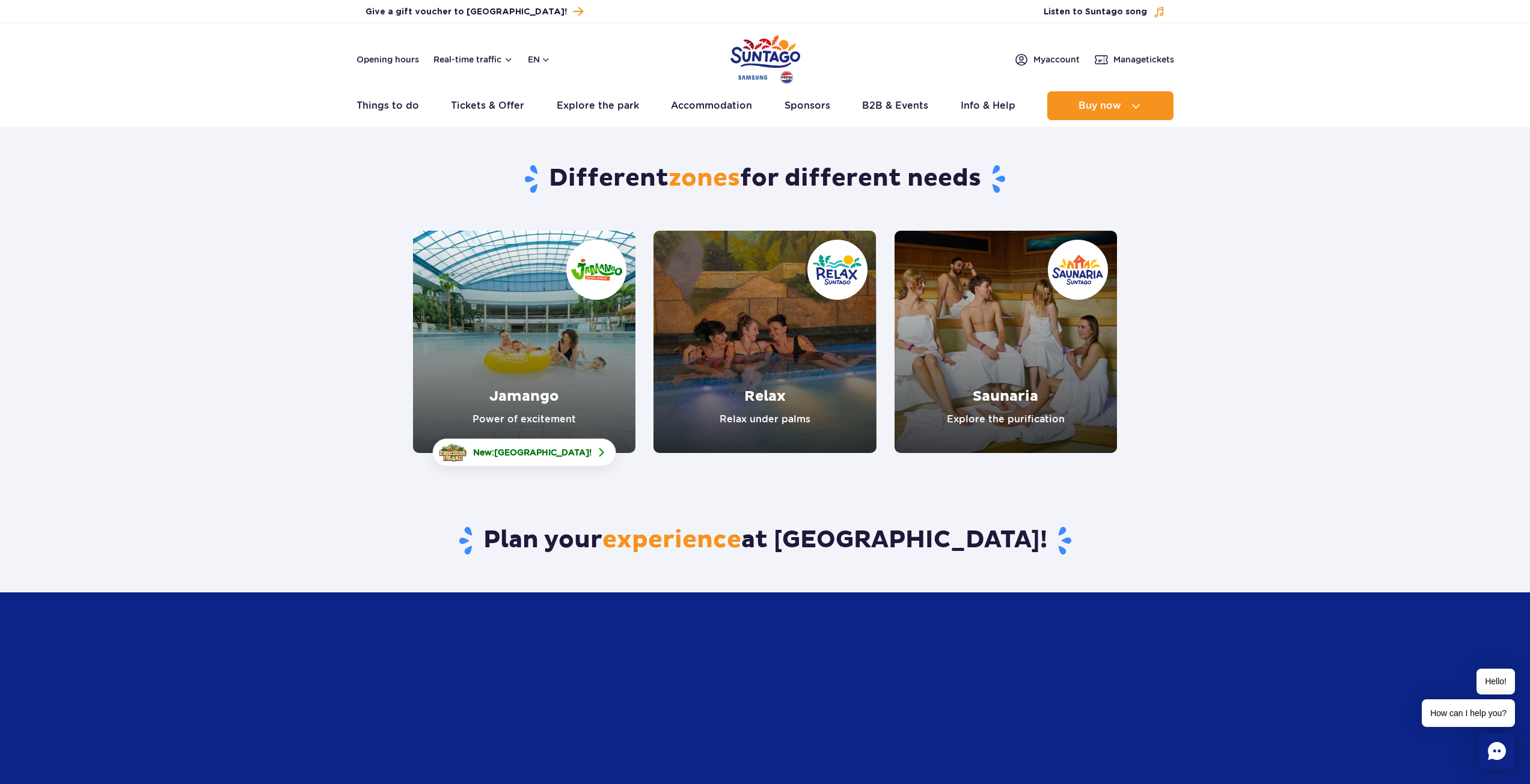
click at [797, 350] on link "Relax" at bounding box center [765, 342] width 223 height 223
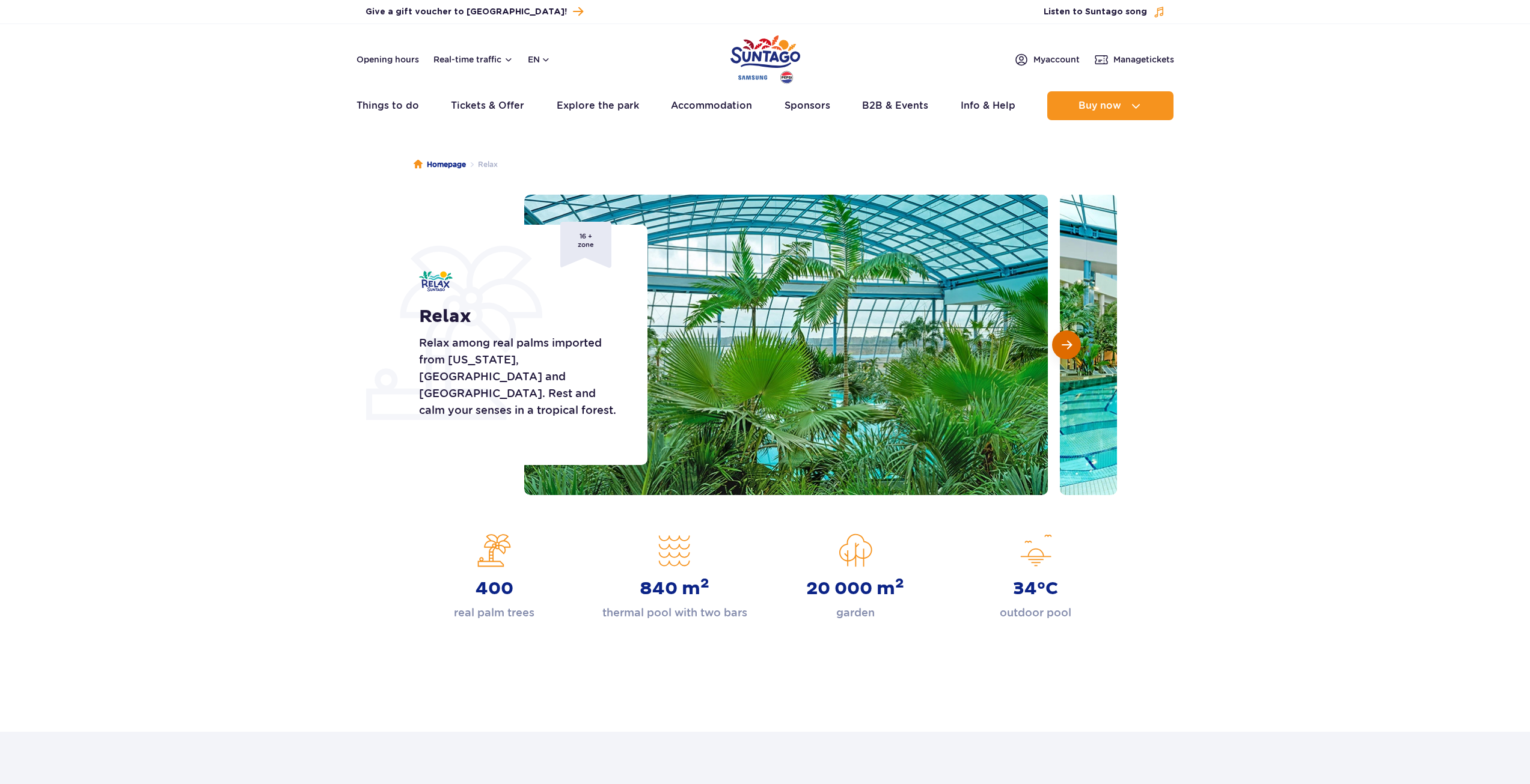
click at [1061, 342] on button "Next slide" at bounding box center [1066, 345] width 29 height 29
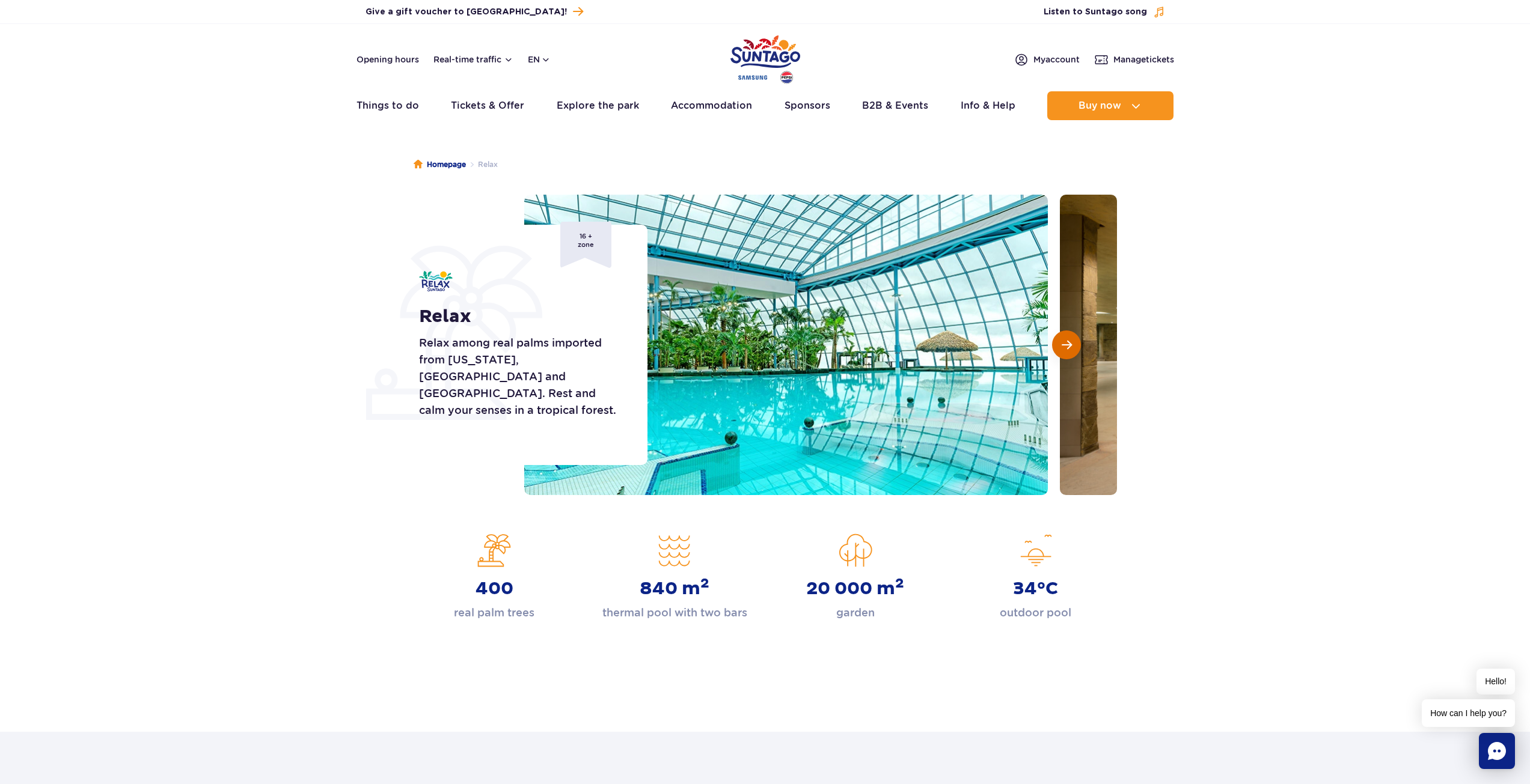
click at [1061, 342] on button "Next slide" at bounding box center [1066, 345] width 29 height 29
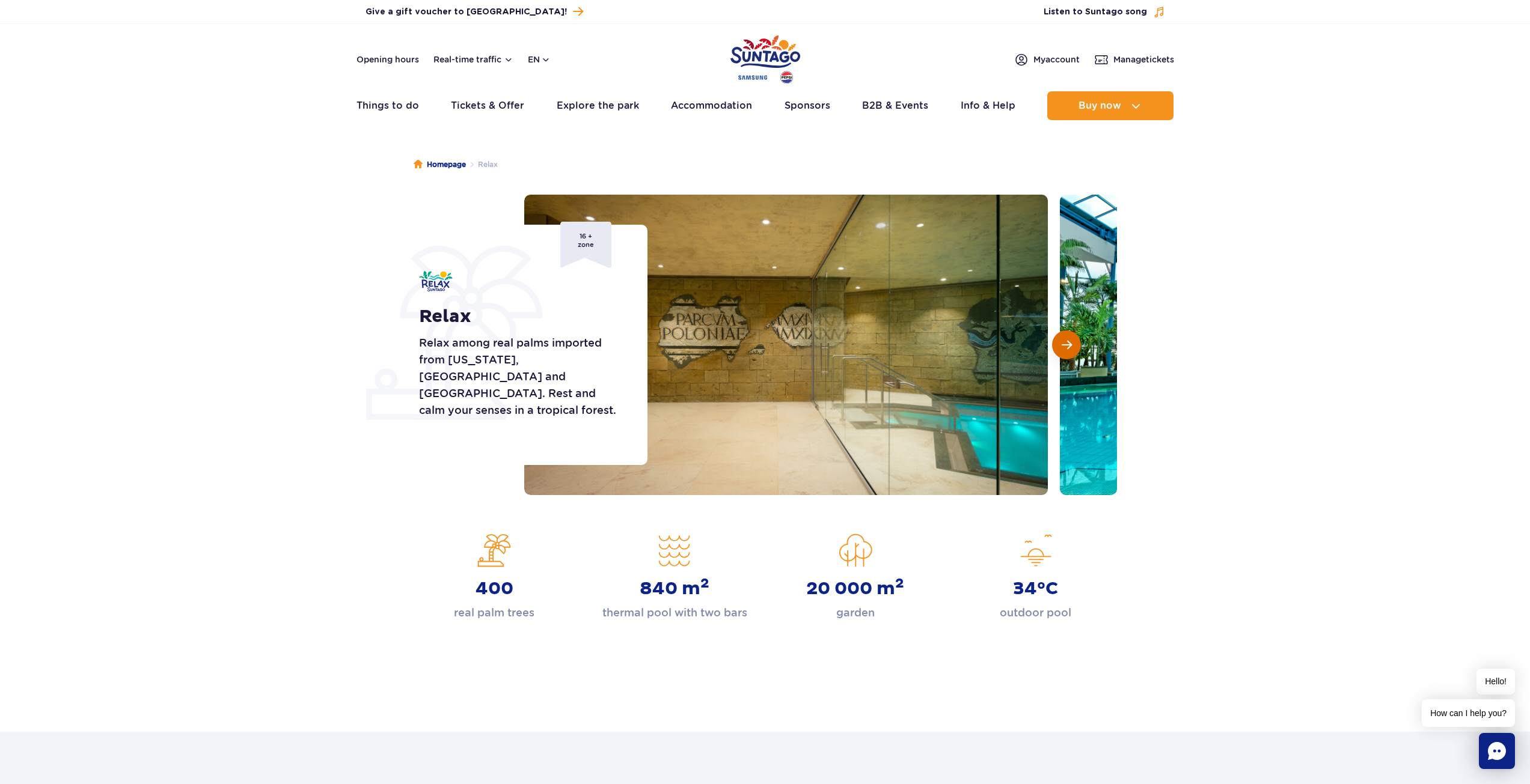
click at [1061, 342] on button "Next slide" at bounding box center [1066, 345] width 29 height 29
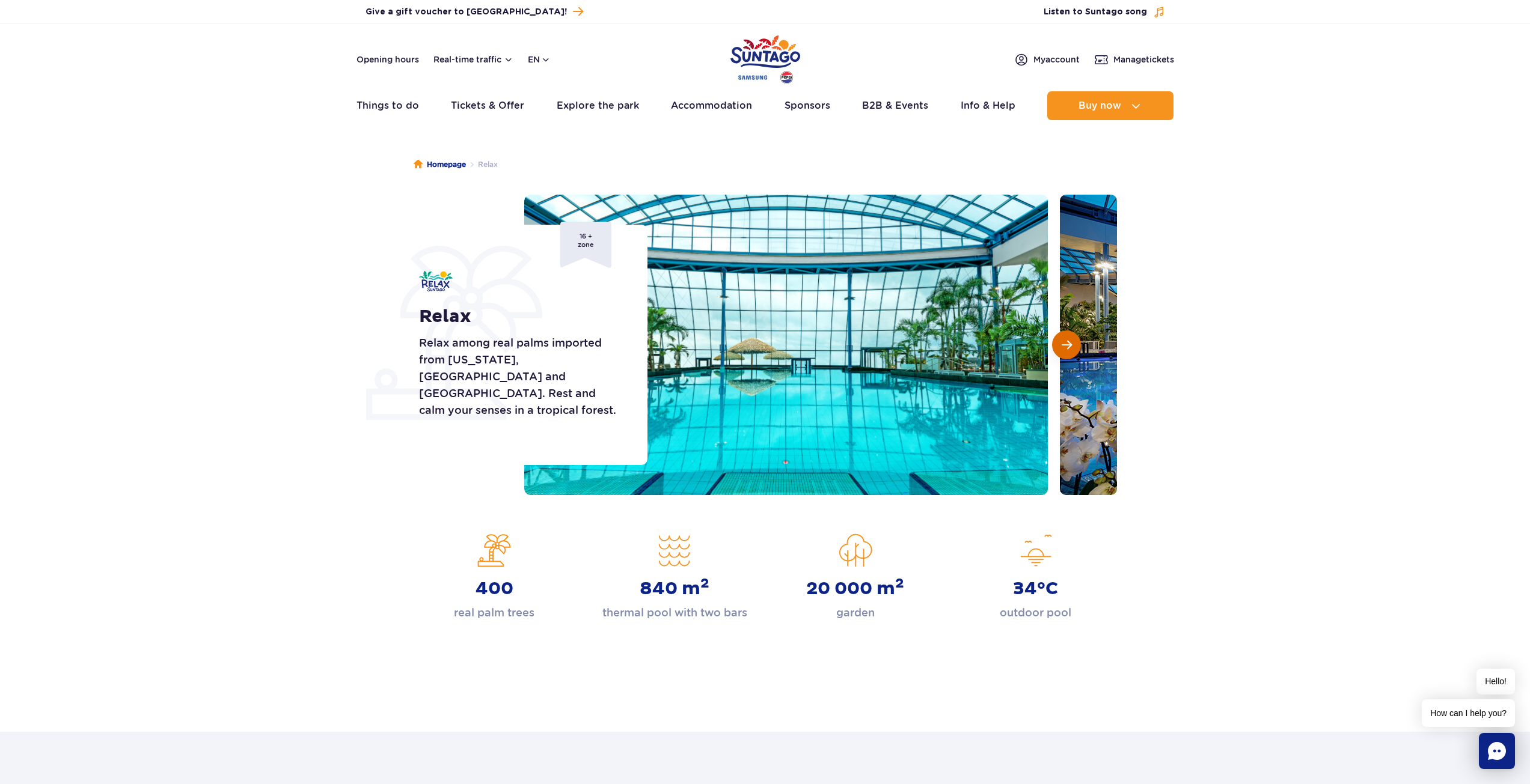
click at [1061, 342] on button "Next slide" at bounding box center [1066, 345] width 29 height 29
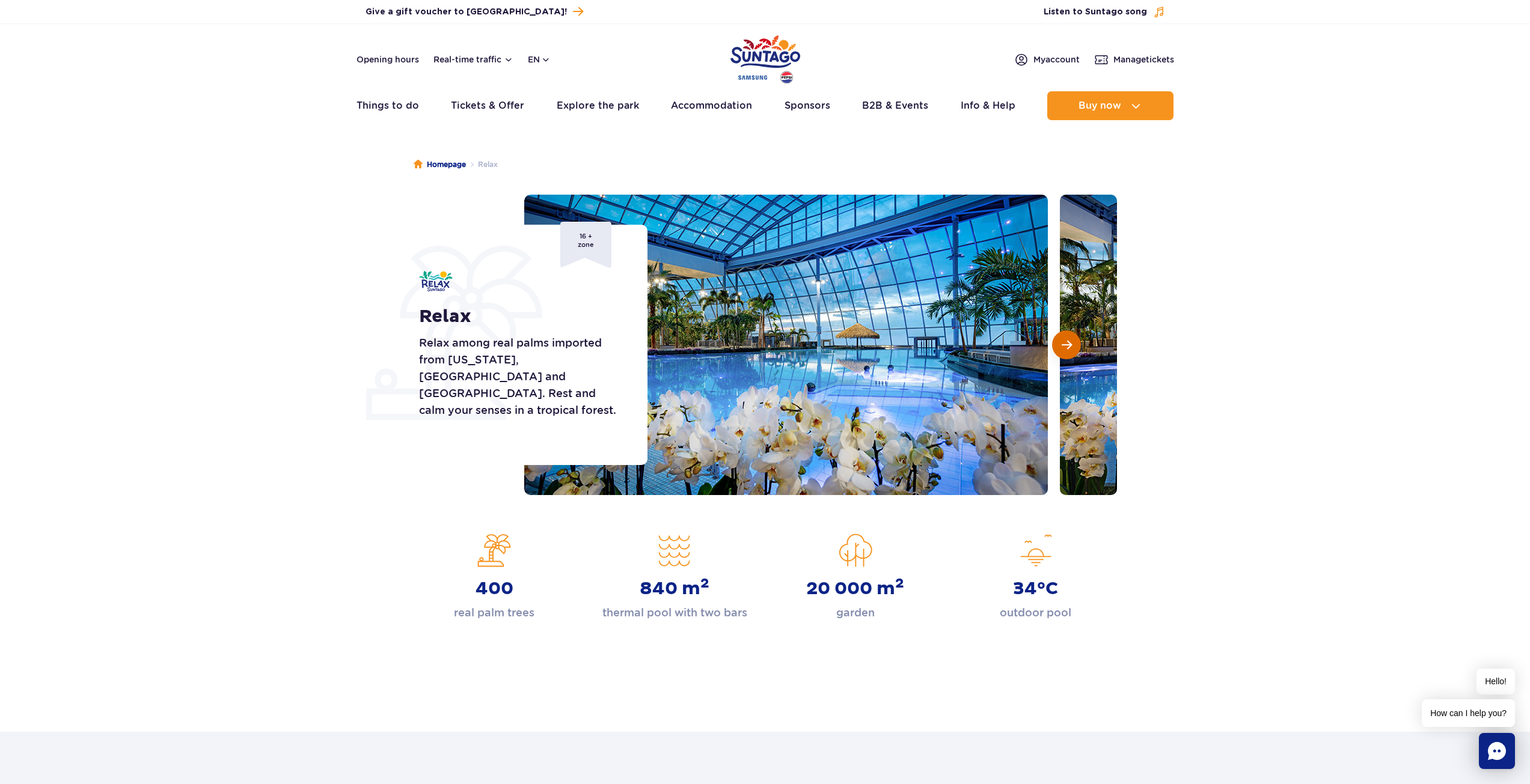
click at [1061, 342] on button "Next slide" at bounding box center [1066, 345] width 29 height 29
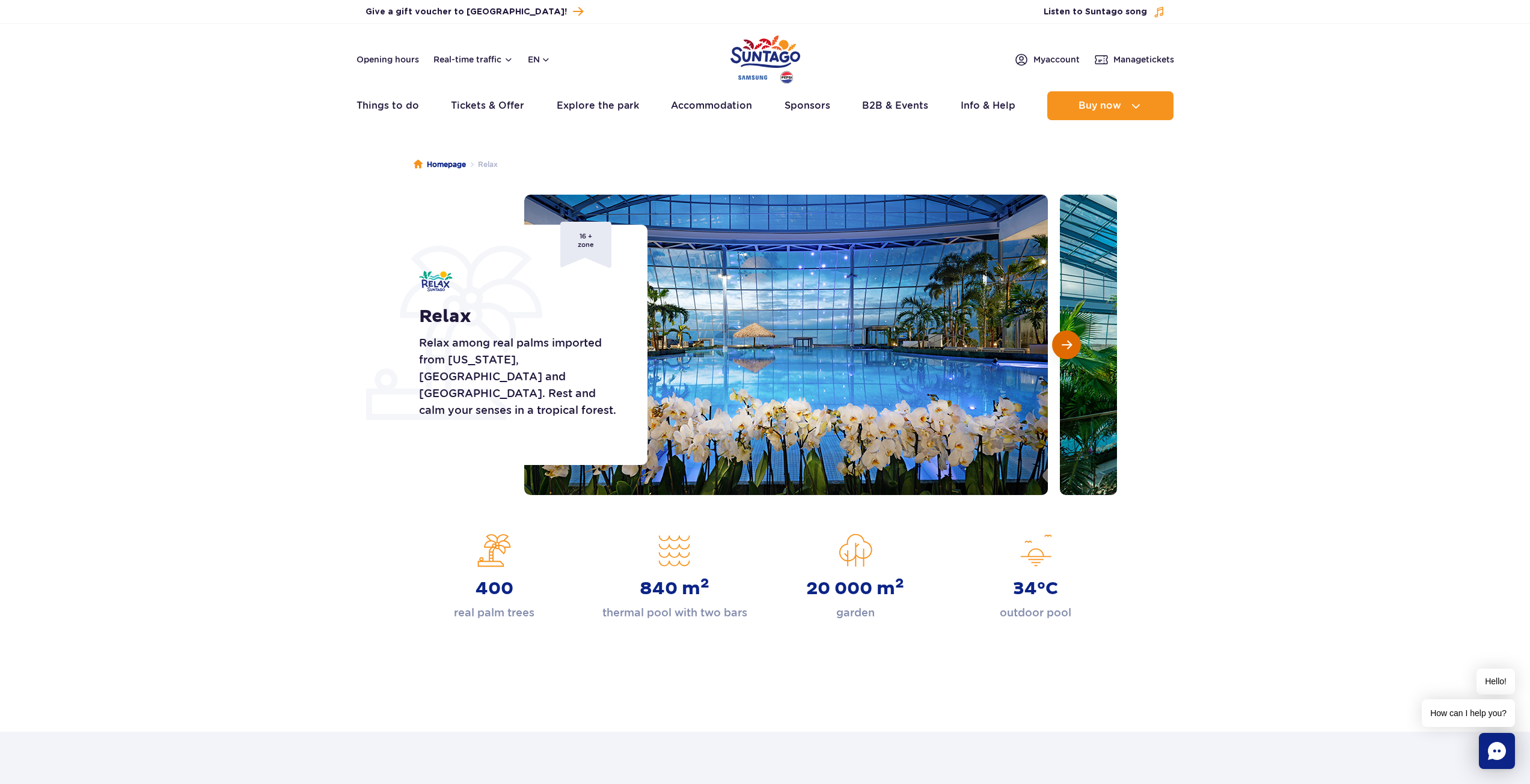
click at [1061, 342] on button "Next slide" at bounding box center [1066, 345] width 29 height 29
